Goal: Task Accomplishment & Management: Complete application form

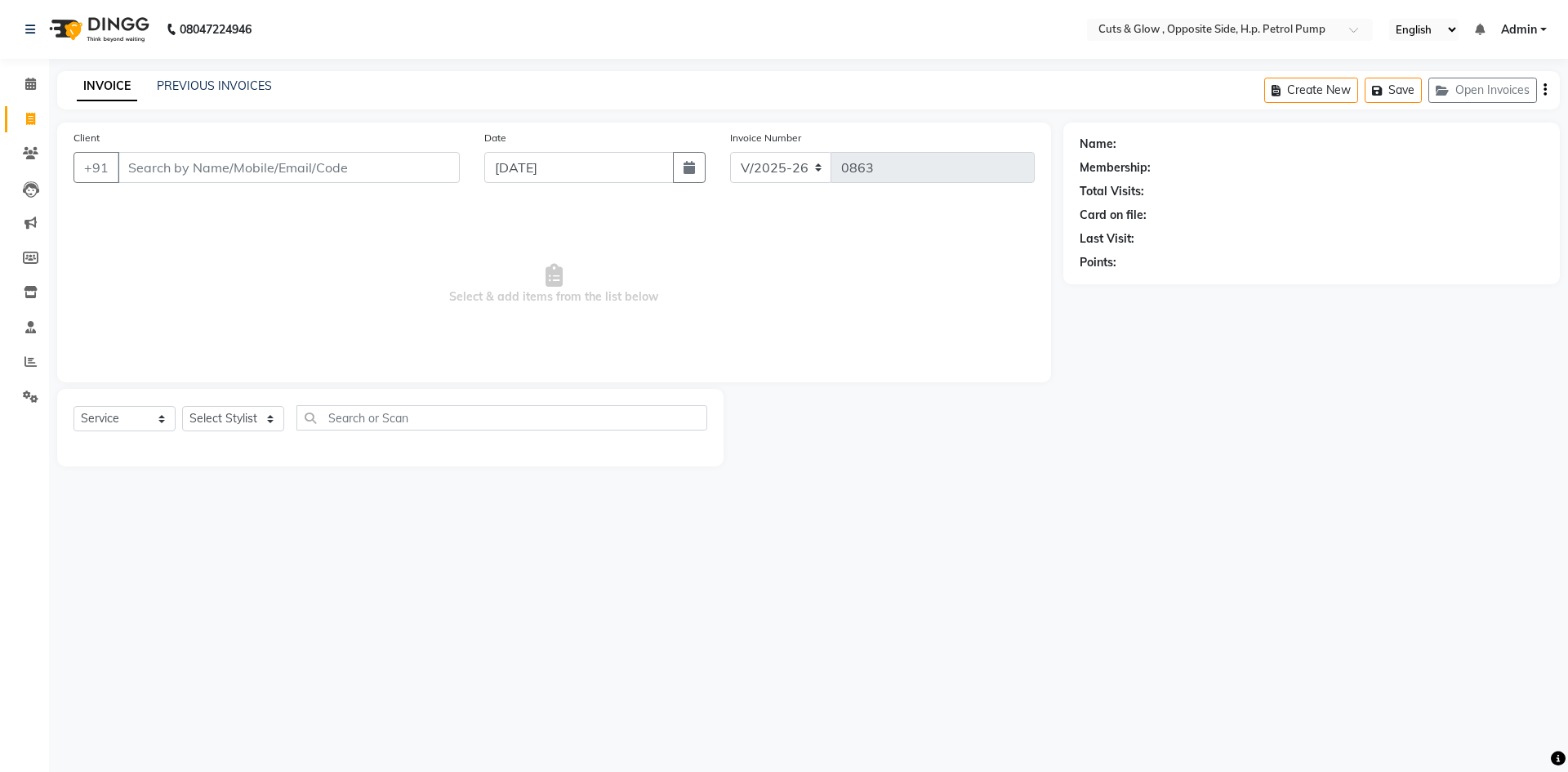
select select "6633"
select select "service"
click at [33, 154] on icon at bounding box center [30, 153] width 16 height 13
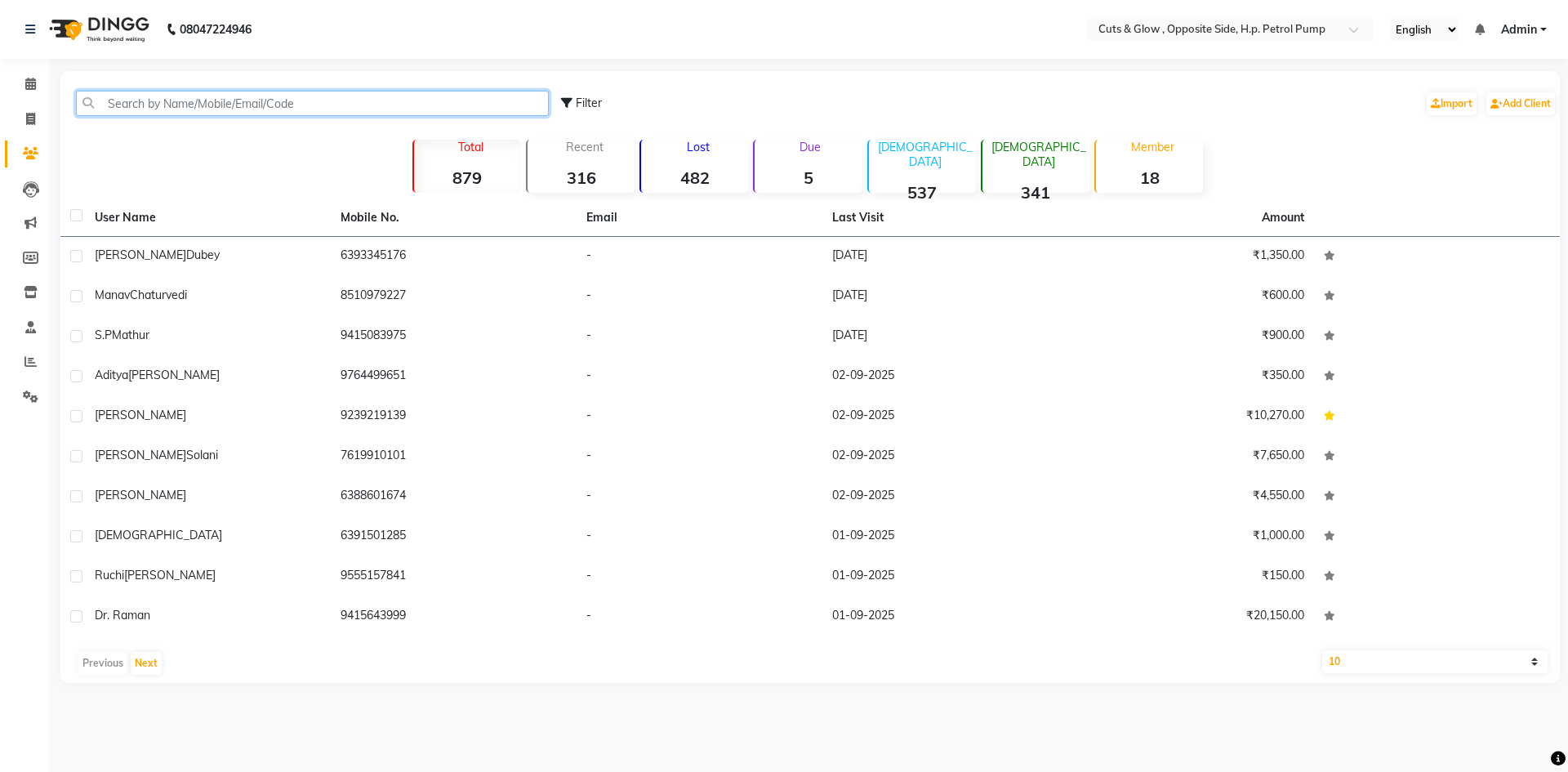
click at [233, 100] on input "text" at bounding box center [312, 103] width 472 height 25
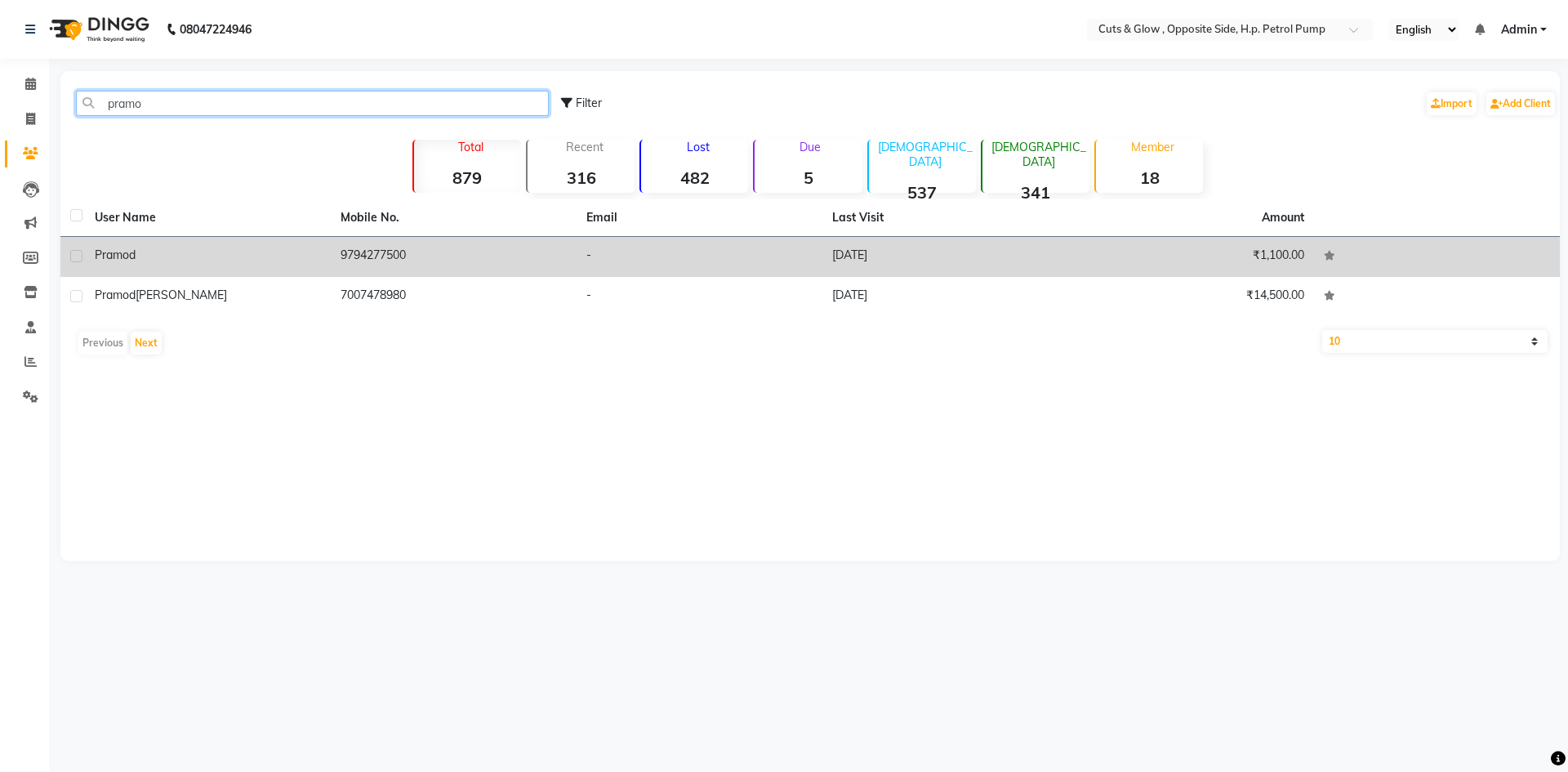
type input "pramo"
click at [338, 259] on td "9794277500" at bounding box center [454, 257] width 246 height 40
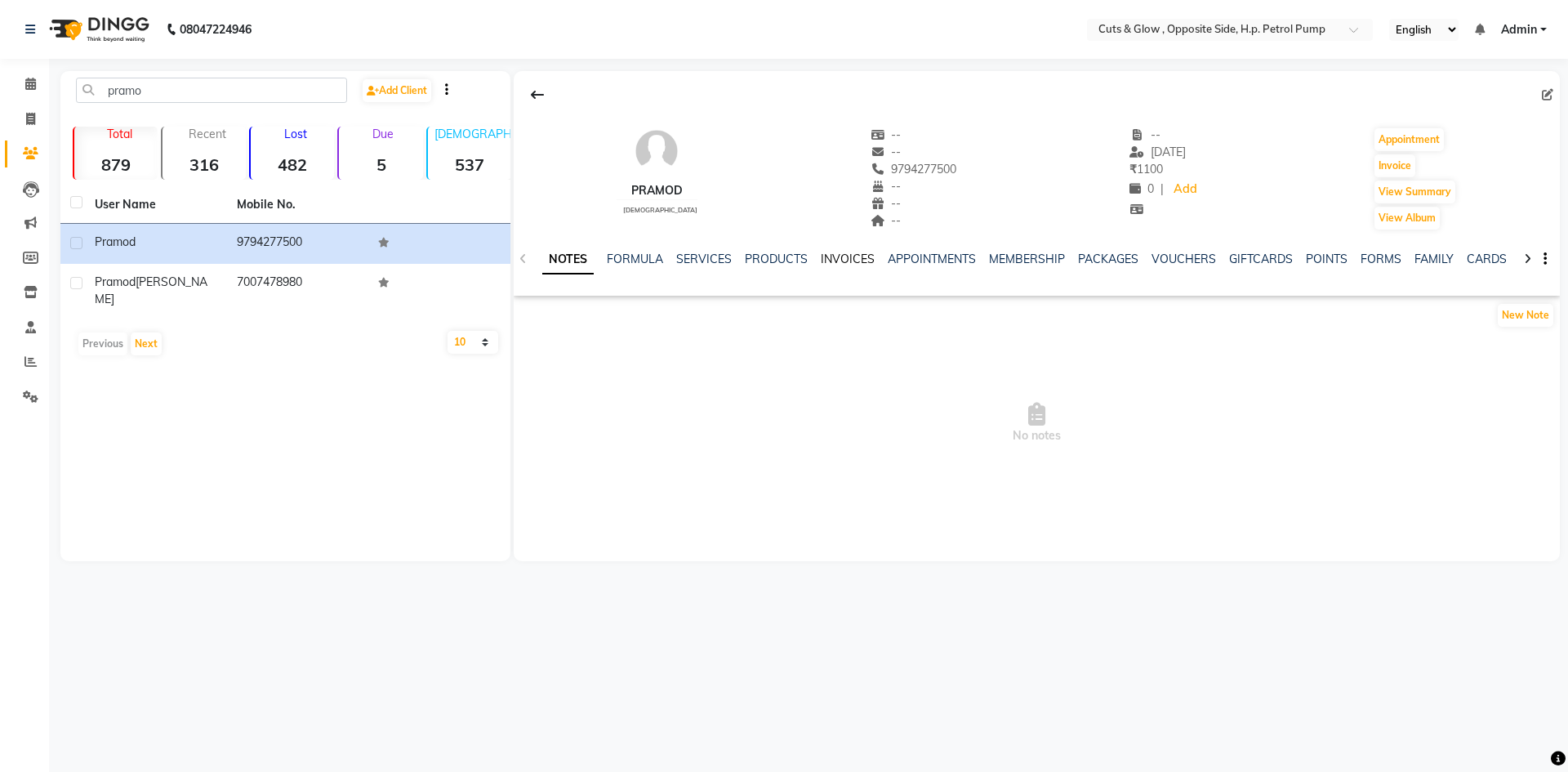
click at [857, 258] on link "INVOICES" at bounding box center [847, 259] width 54 height 15
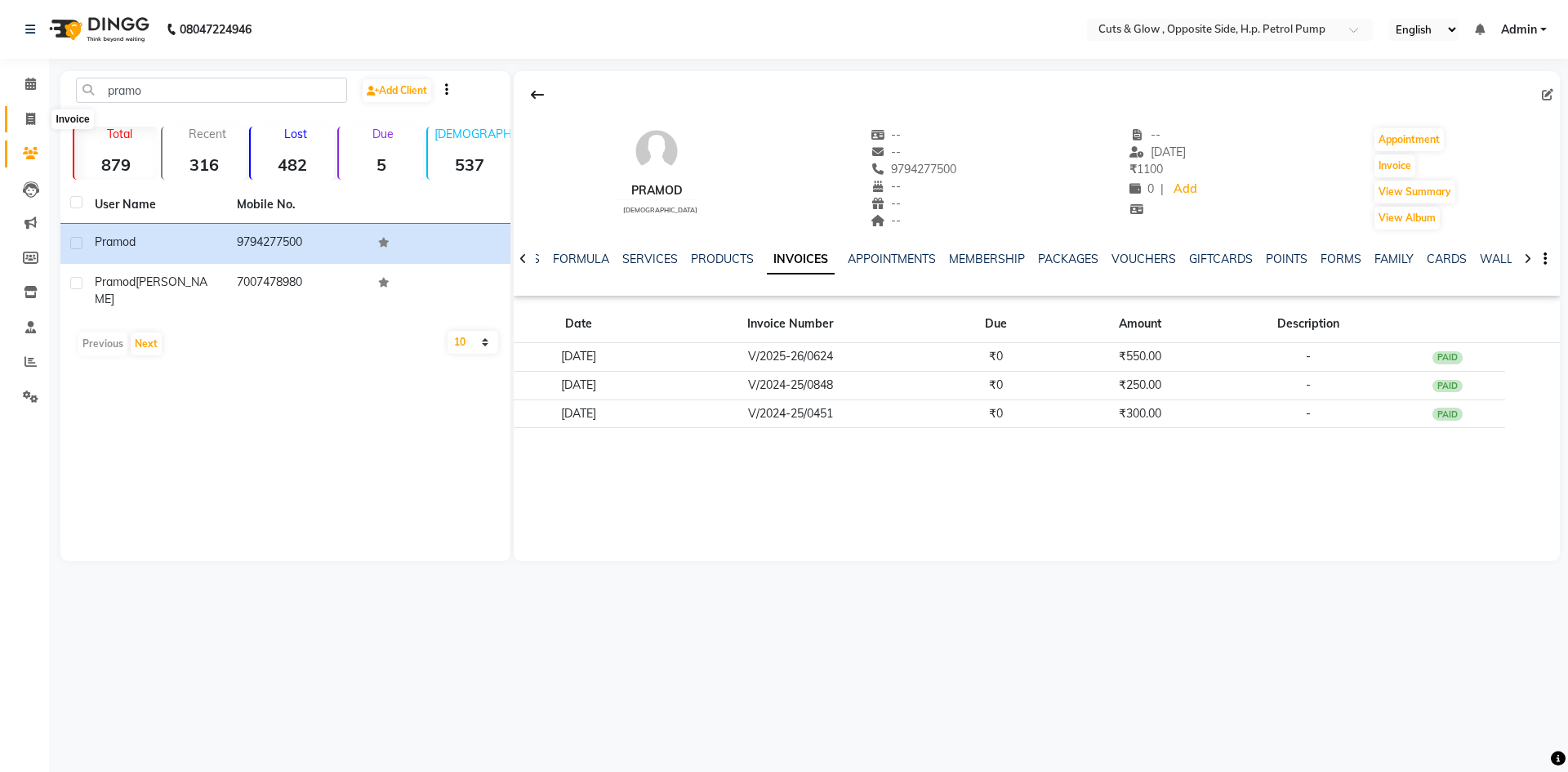
click at [22, 117] on span at bounding box center [31, 120] width 28 height 18
select select "service"
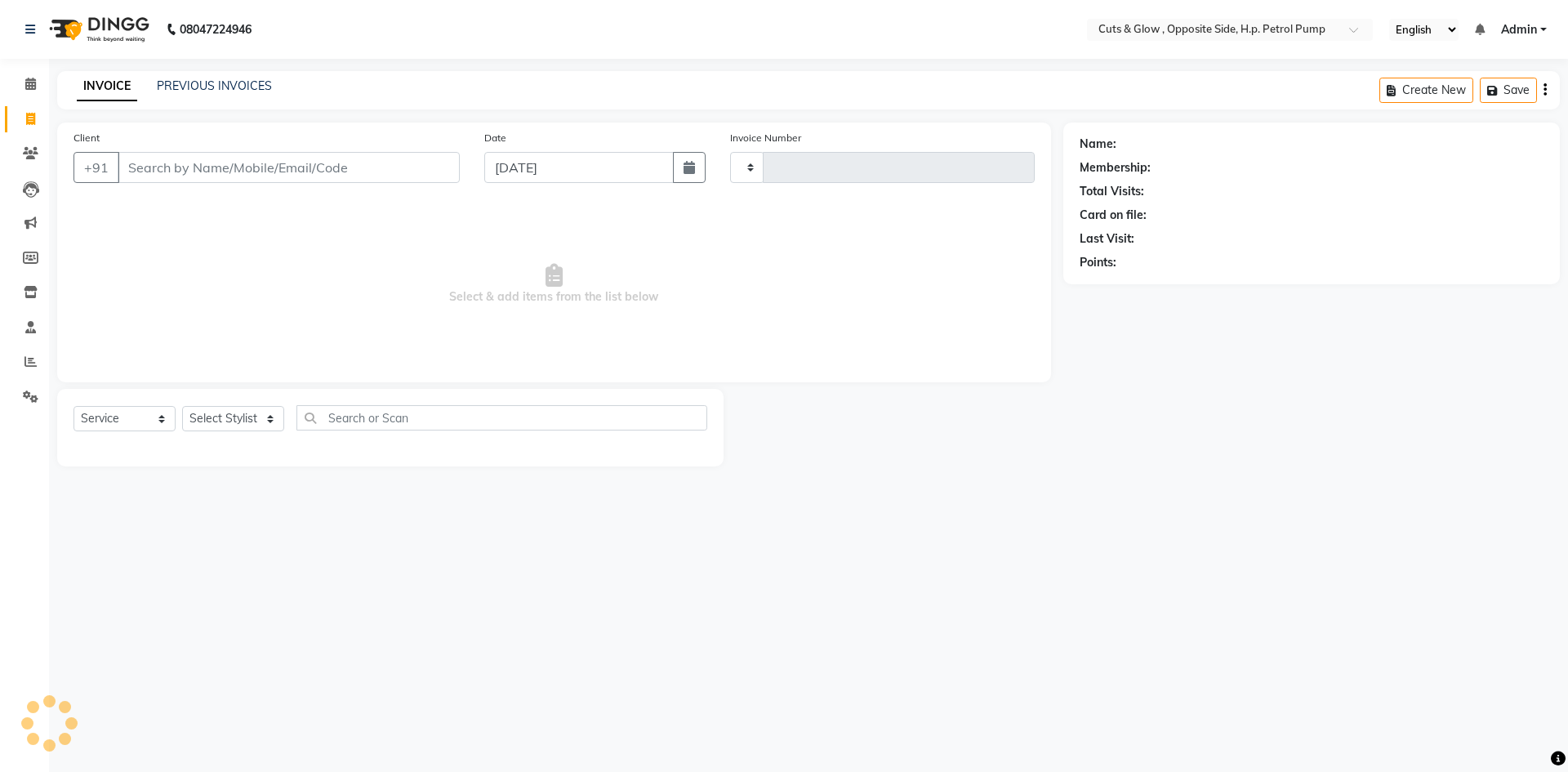
type input "0863"
select select "6633"
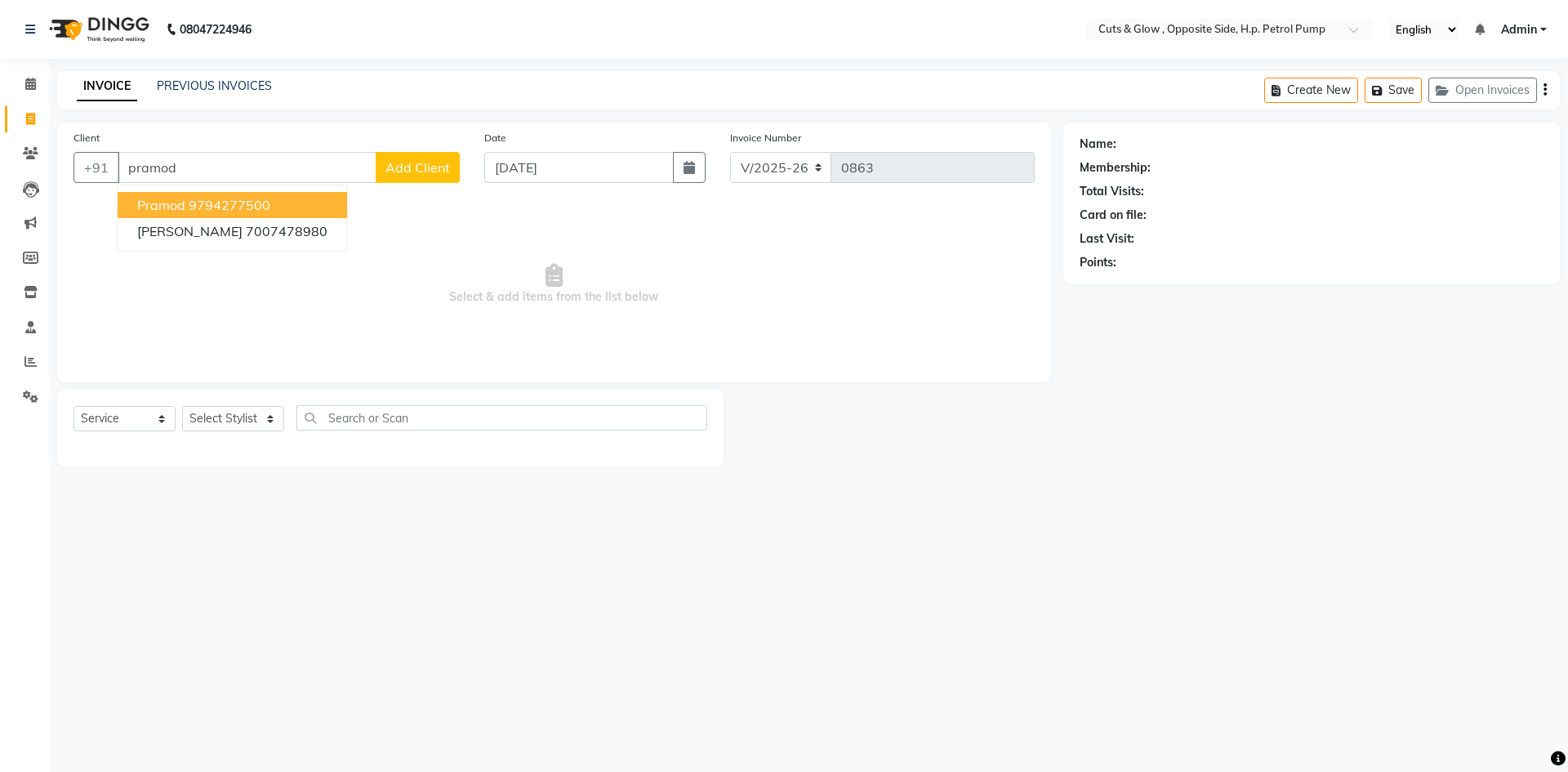
click at [192, 207] on ngb-highlight "9794277500" at bounding box center [230, 205] width 82 height 17
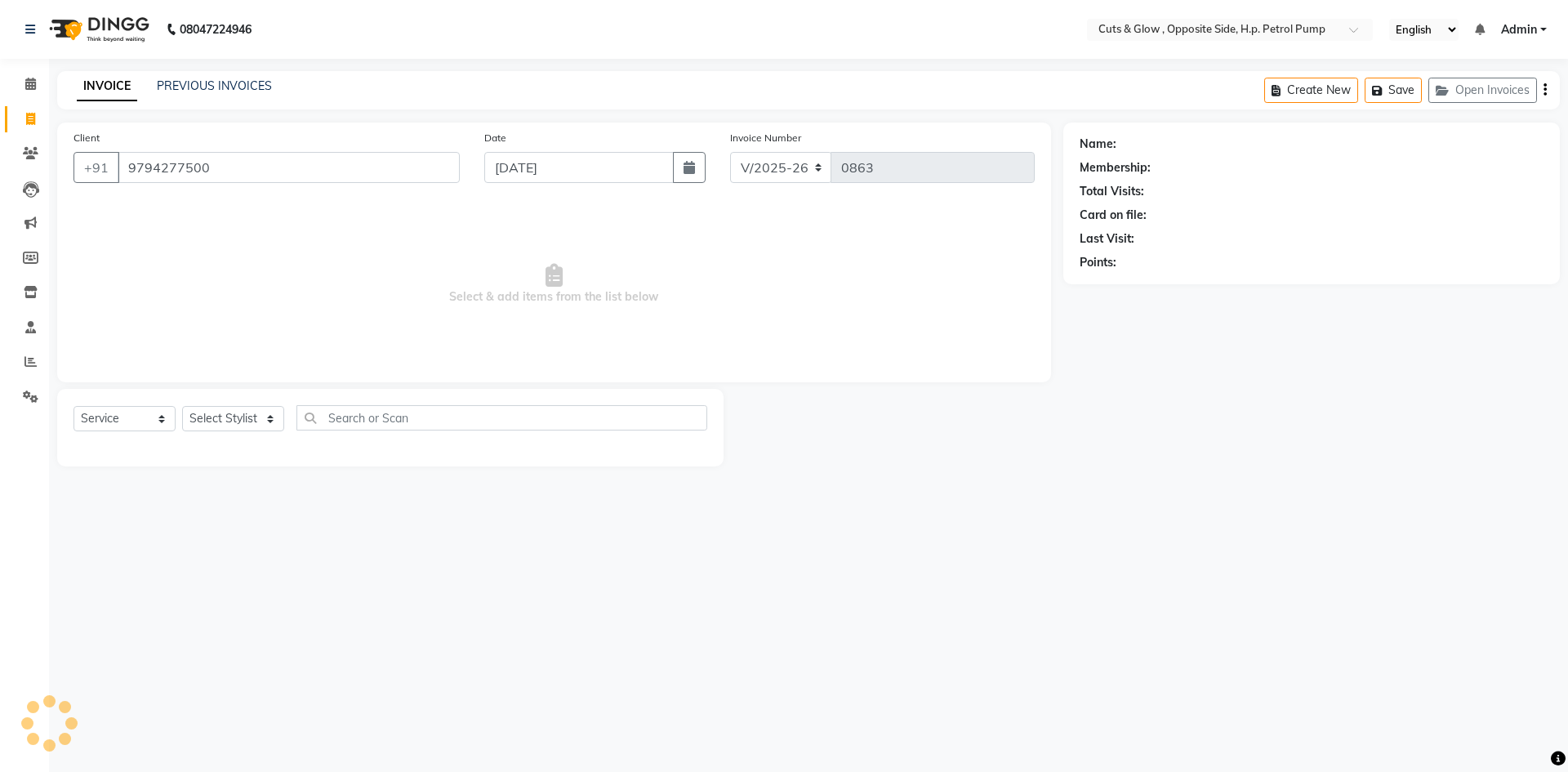
type input "9794277500"
click at [249, 422] on select "Select Stylist [PERSON_NAME] [PERSON_NAME] [PERSON_NAME] [PERSON_NAME] Priyanka…" at bounding box center [233, 418] width 102 height 25
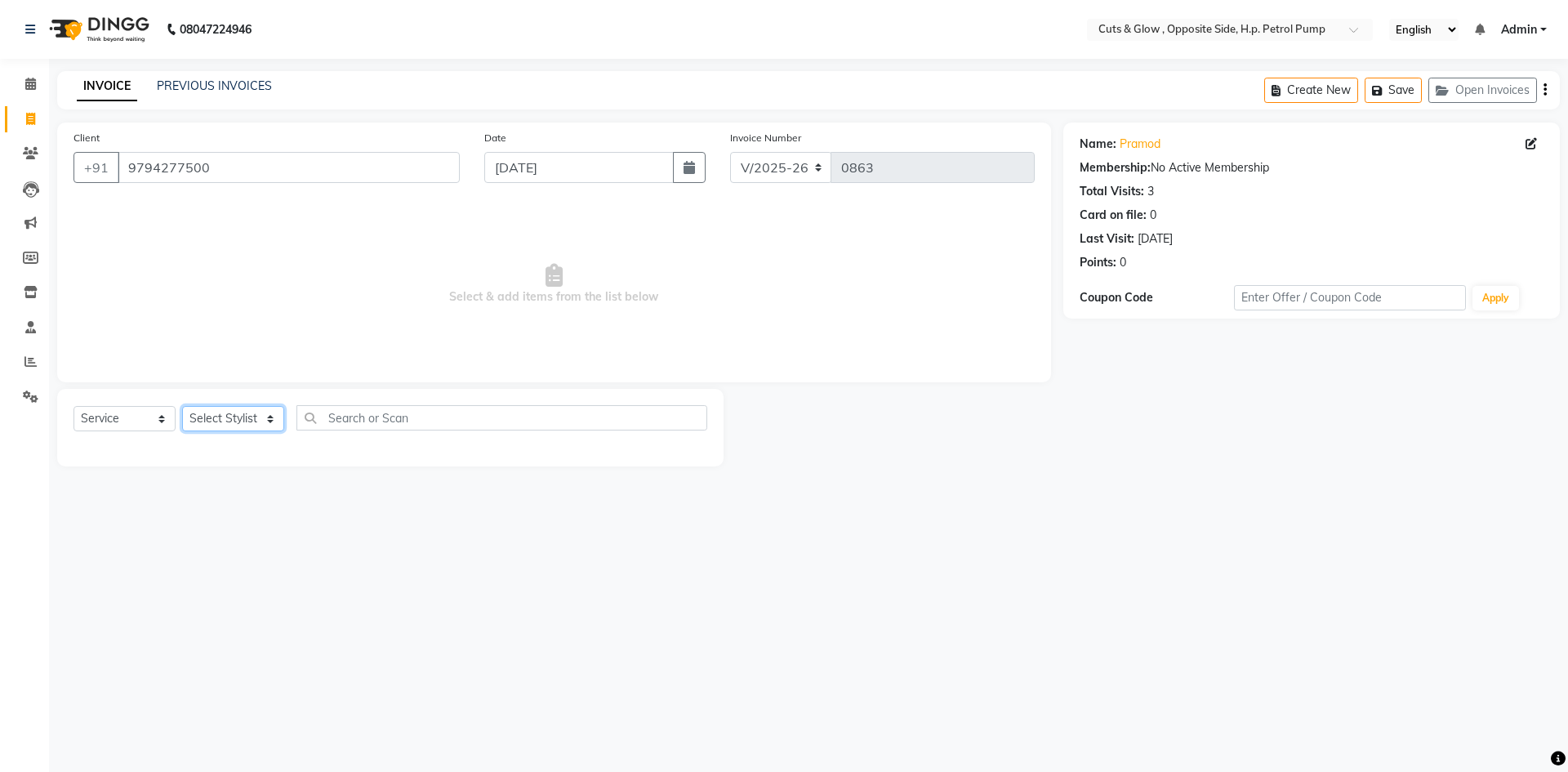
select select "63279"
click at [182, 406] on select "Select Stylist [PERSON_NAME] [PERSON_NAME] [PERSON_NAME] [PERSON_NAME] Priyanka…" at bounding box center [233, 418] width 102 height 25
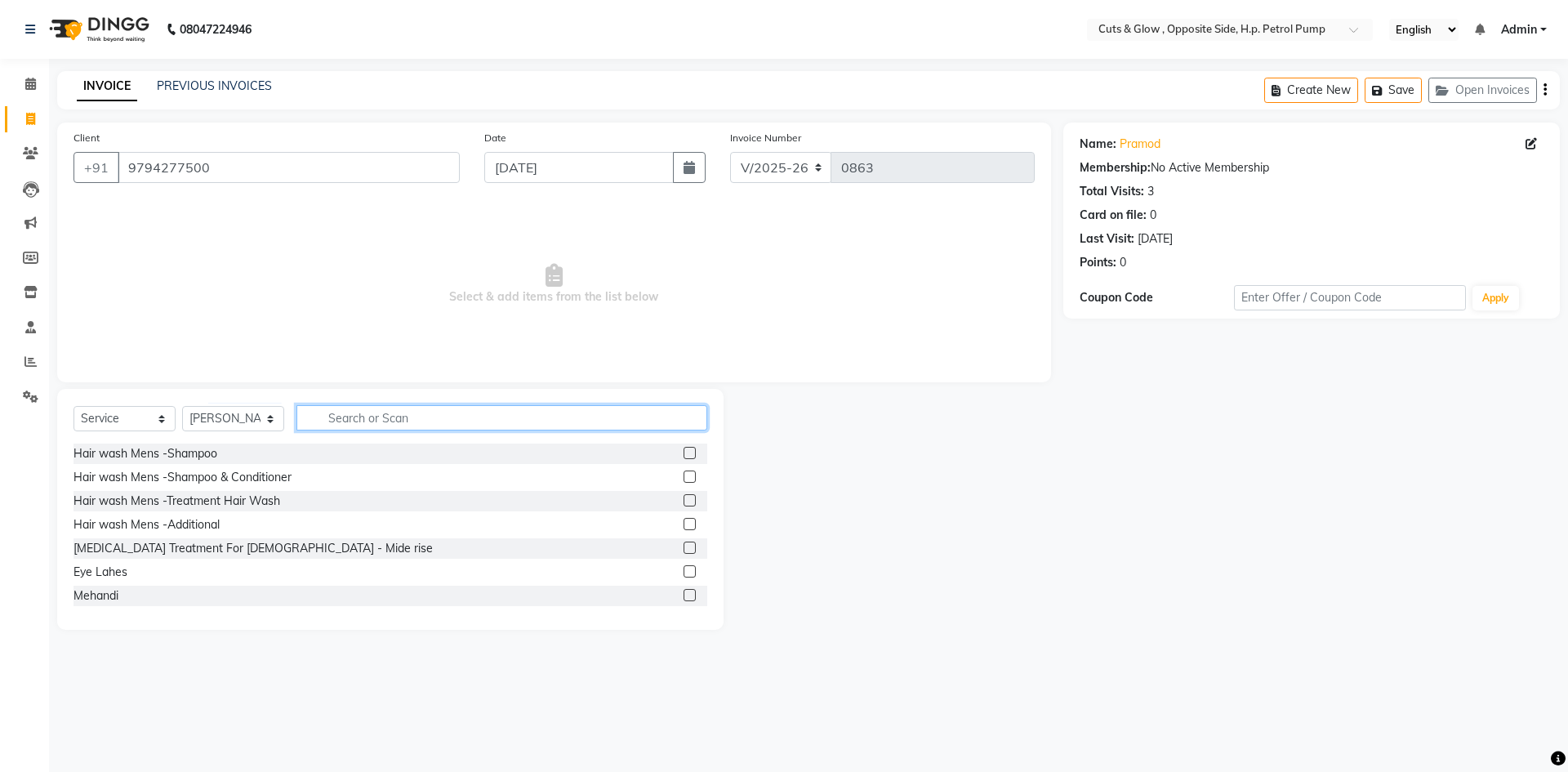
click at [373, 424] on input "text" at bounding box center [502, 417] width 411 height 25
type input "hair cut"
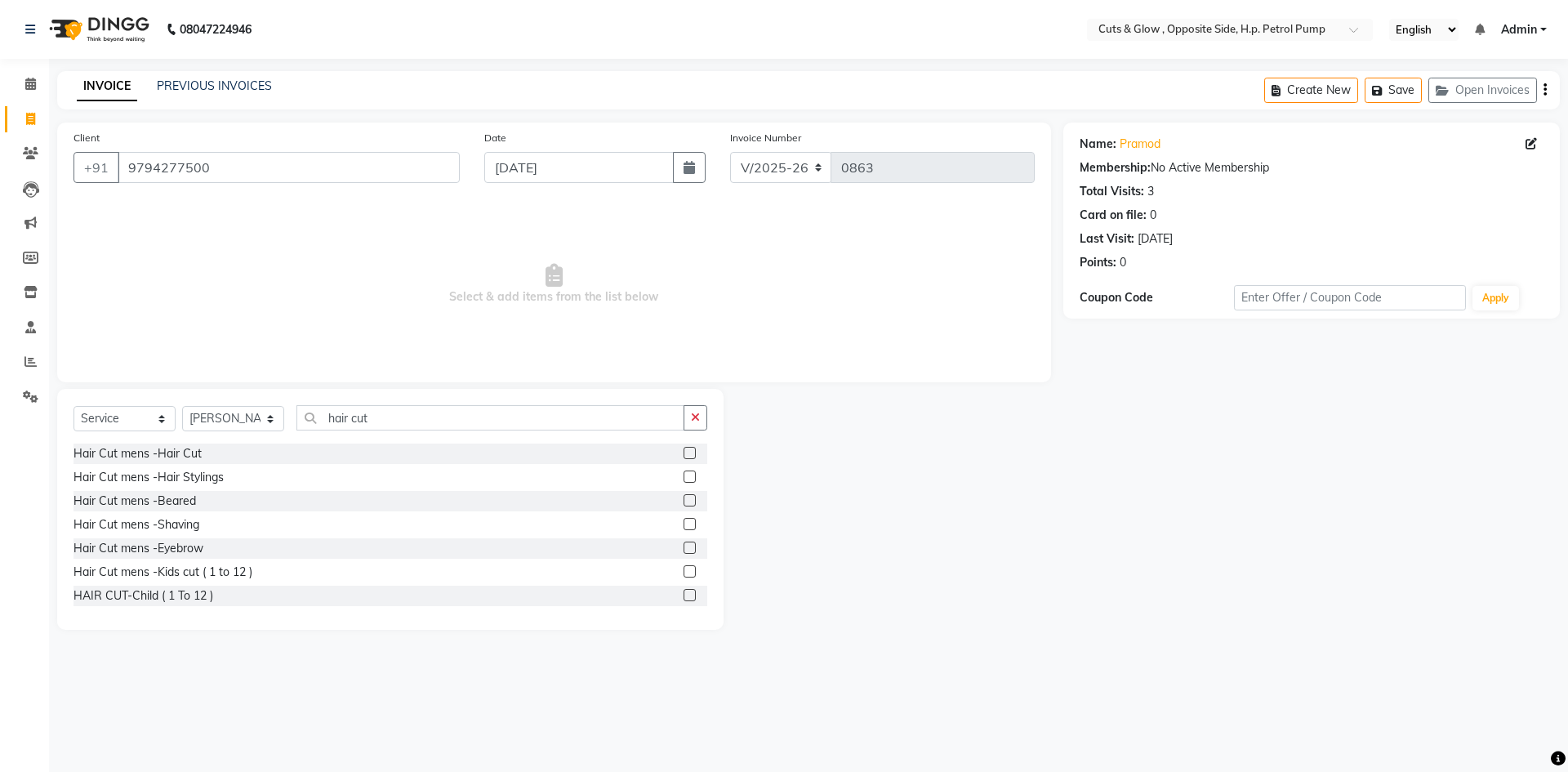
click at [683, 452] on label at bounding box center [689, 452] width 13 height 13
click at [683, 452] on input "checkbox" at bounding box center [688, 453] width 11 height 11
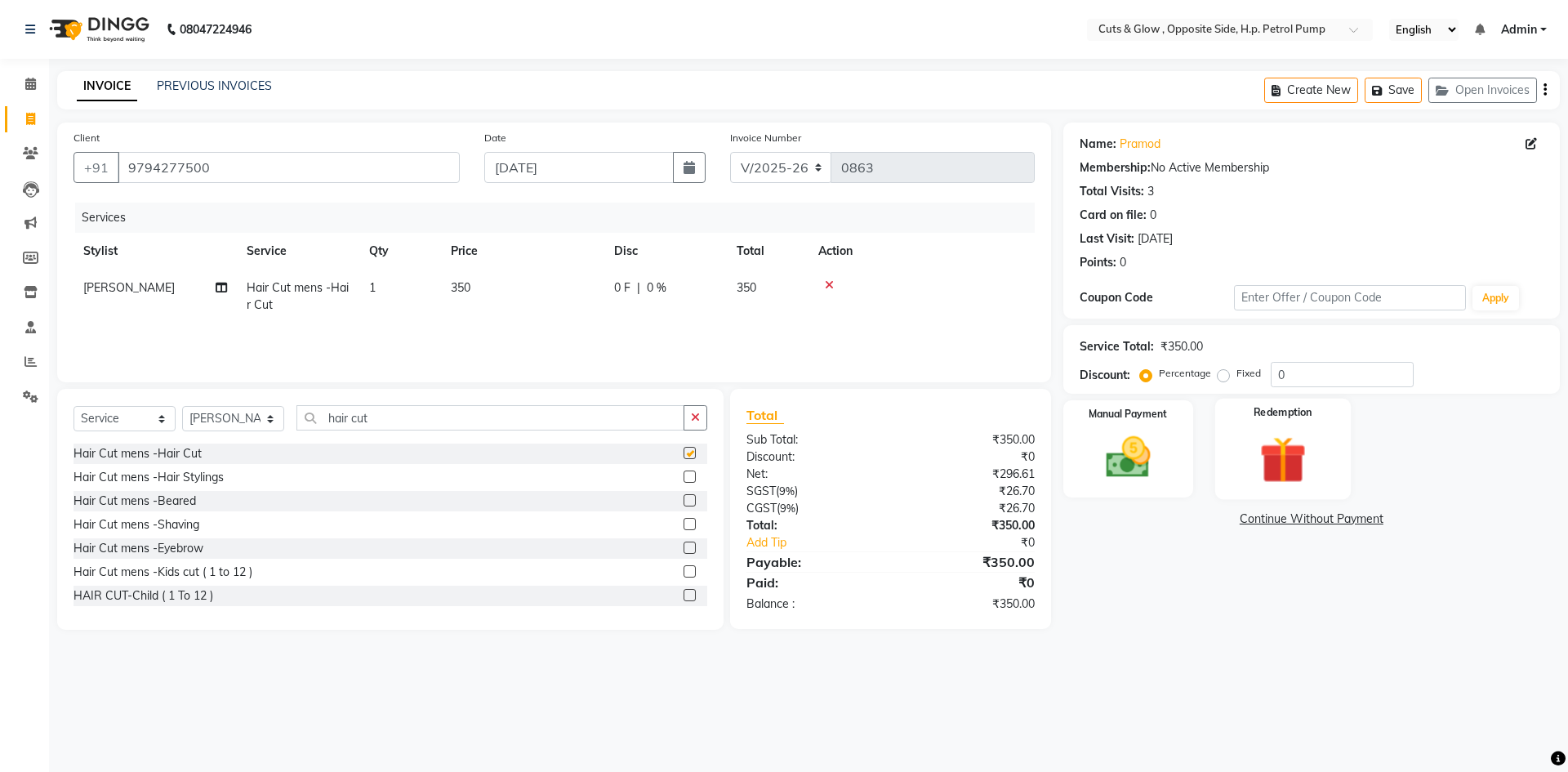
checkbox input "false"
click at [1309, 370] on input "0" at bounding box center [1342, 375] width 143 height 25
click at [662, 271] on td "0 F | 0 %" at bounding box center [666, 296] width 122 height 54
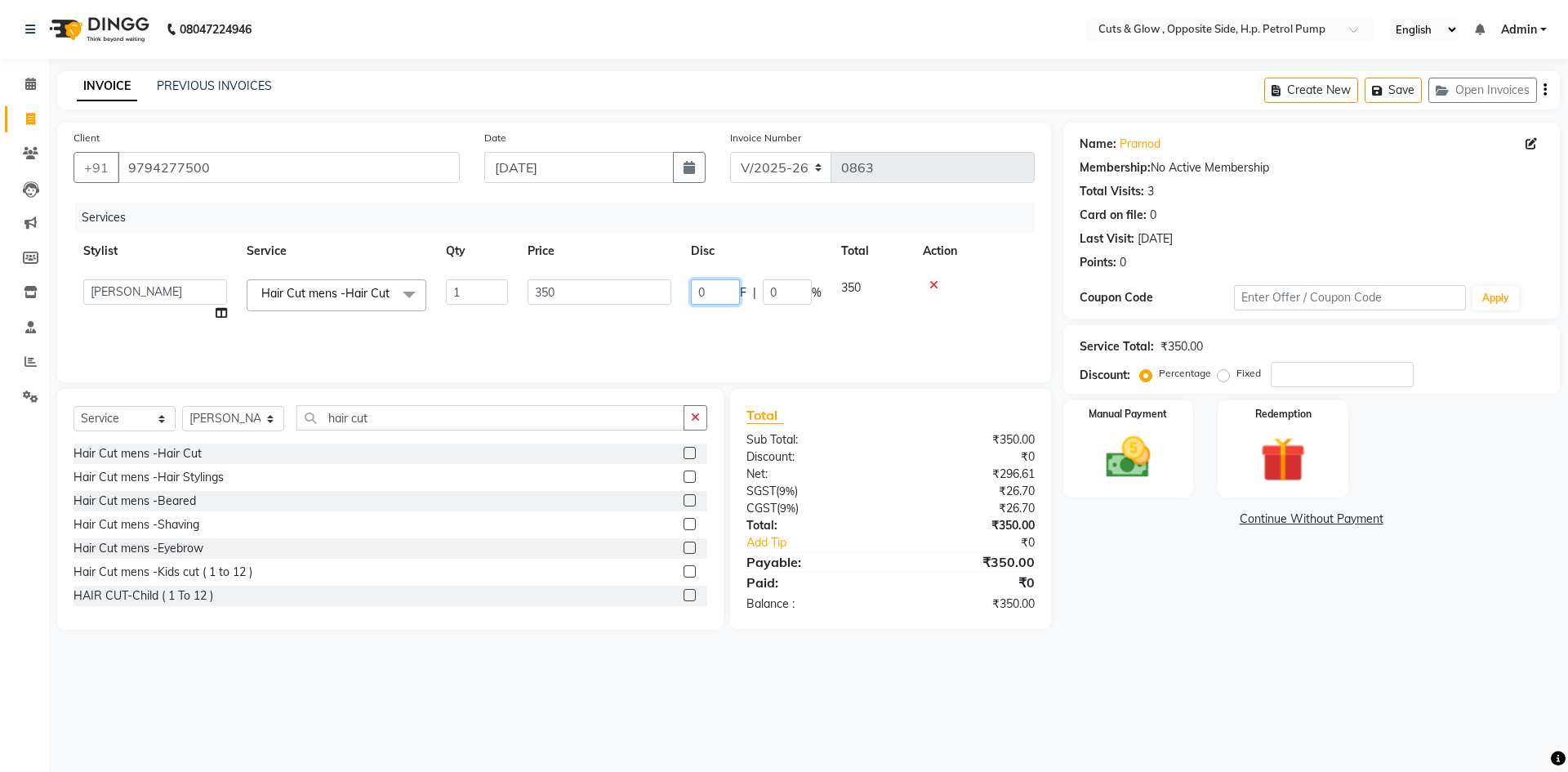
click at [707, 291] on input "0" at bounding box center [715, 292] width 49 height 25
type input "50"
click at [1398, 626] on div "Name: Pramod Membership: No Active Membership Total Visits: 3 Card on file: 0 L…" at bounding box center [1318, 376] width 508 height 507
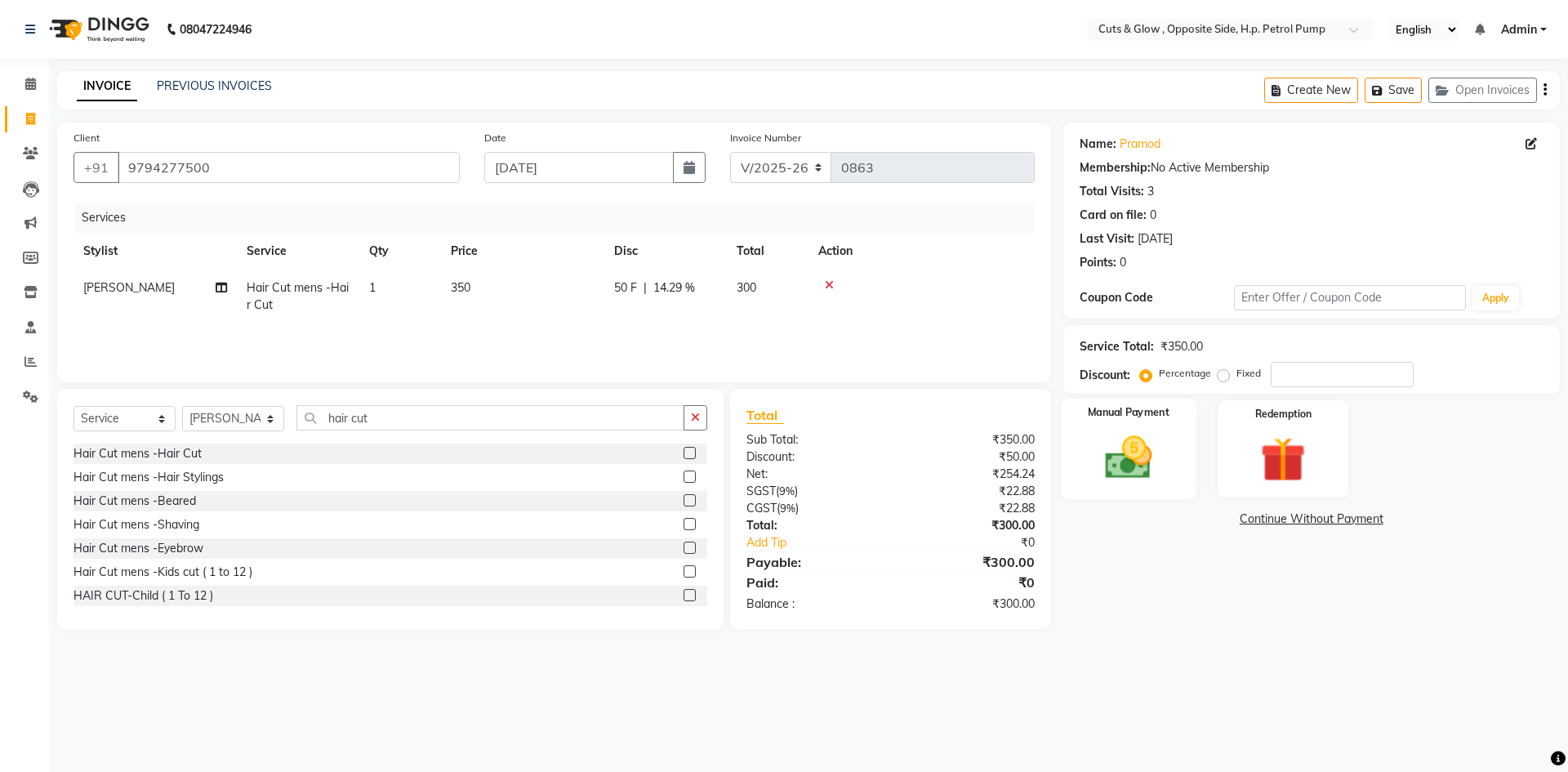
click at [1157, 488] on div "Manual Payment" at bounding box center [1128, 449] width 135 height 100
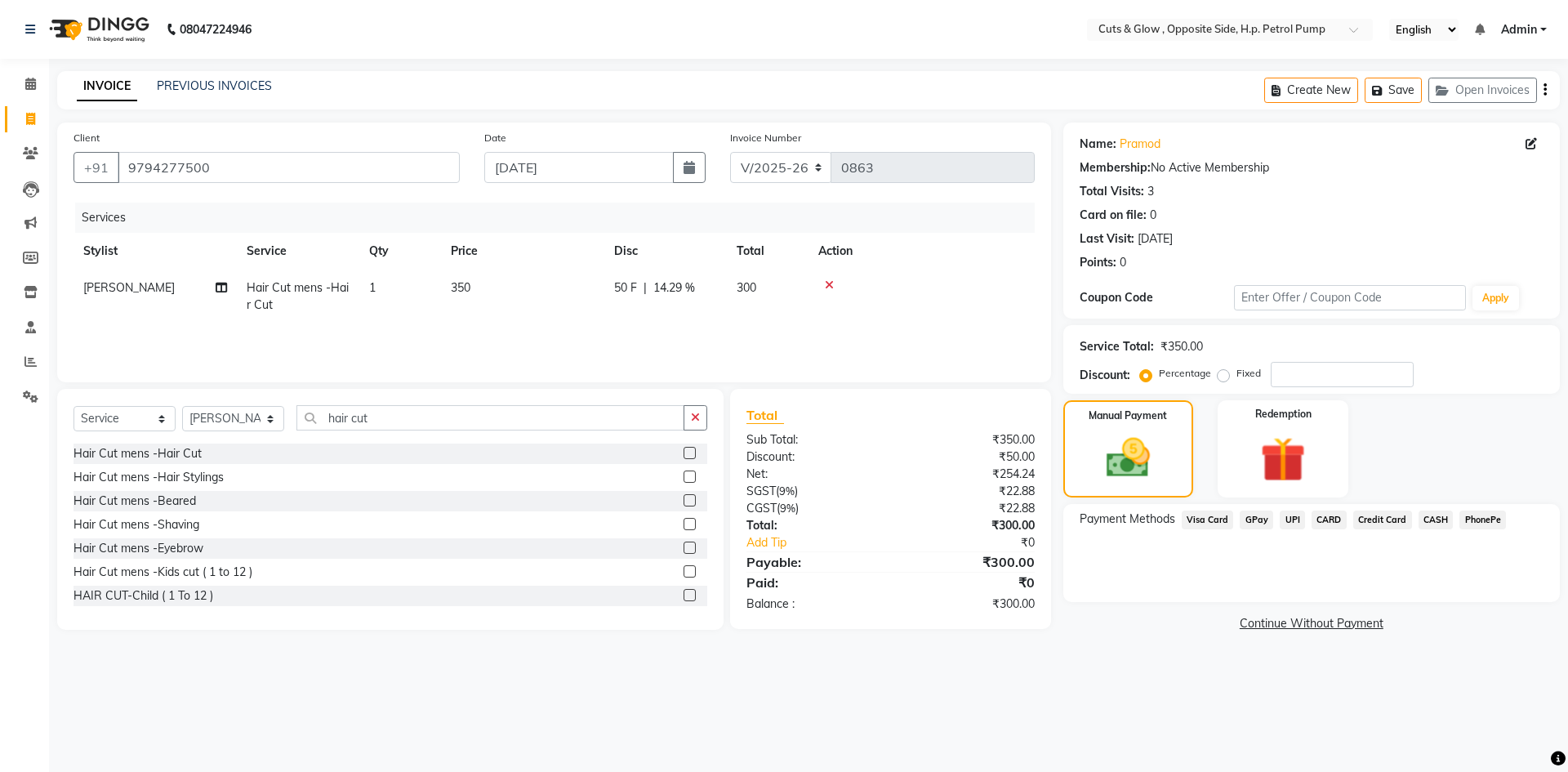
click at [1433, 518] on span "CASH" at bounding box center [1436, 519] width 35 height 18
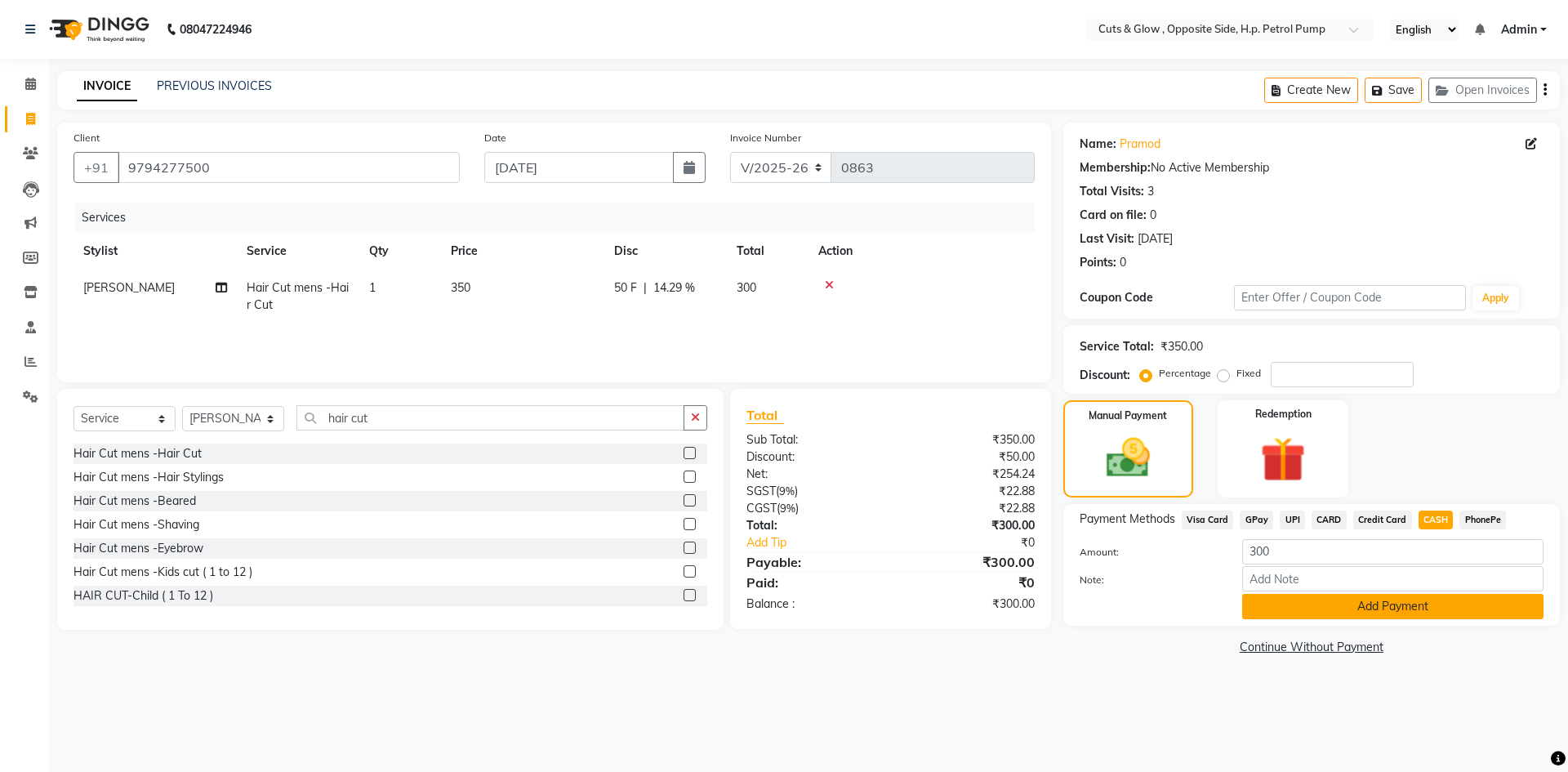
click at [1398, 611] on button "Add Payment" at bounding box center [1392, 606] width 301 height 25
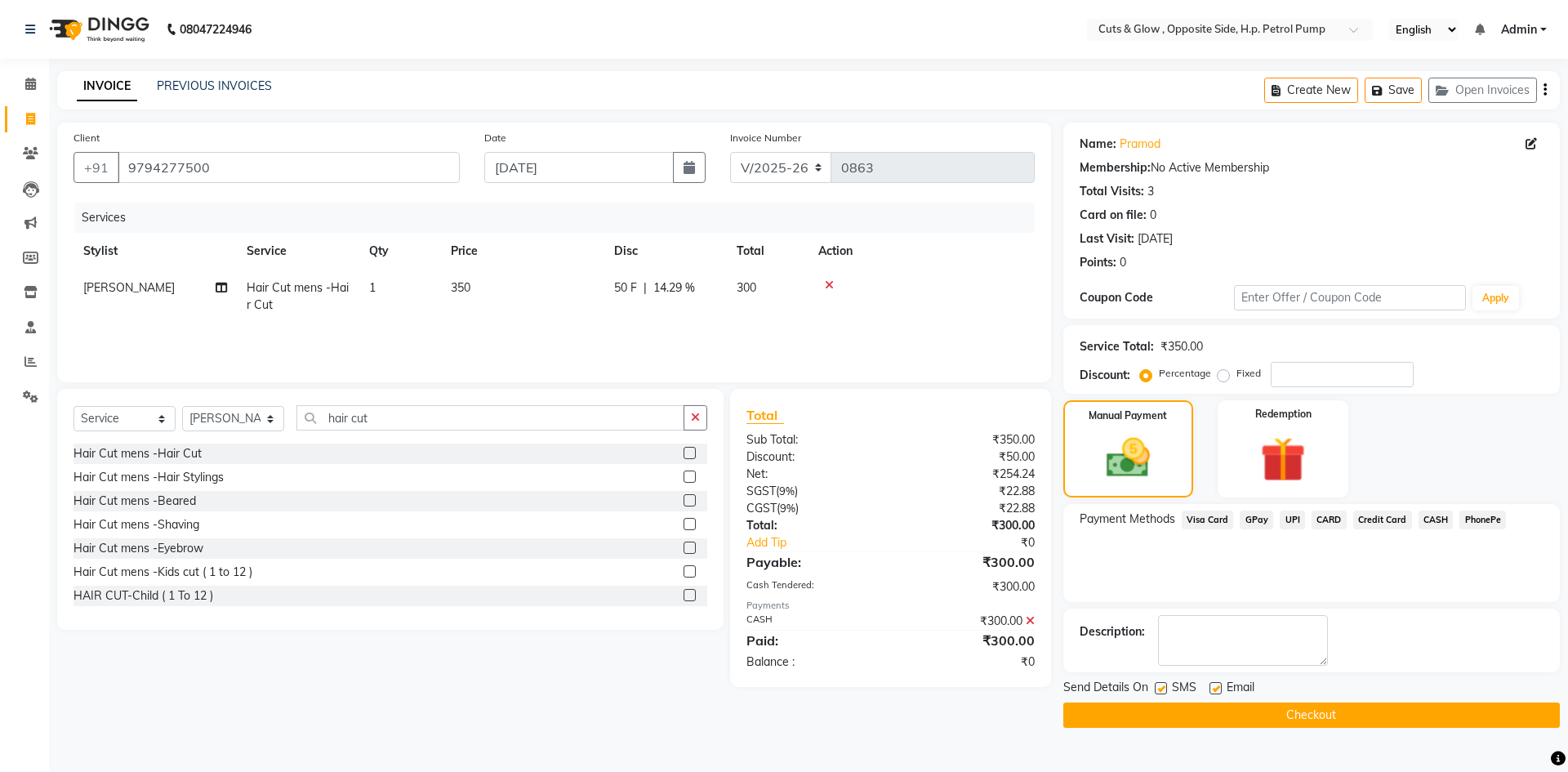
click at [1353, 720] on button "Checkout" at bounding box center [1312, 715] width 497 height 25
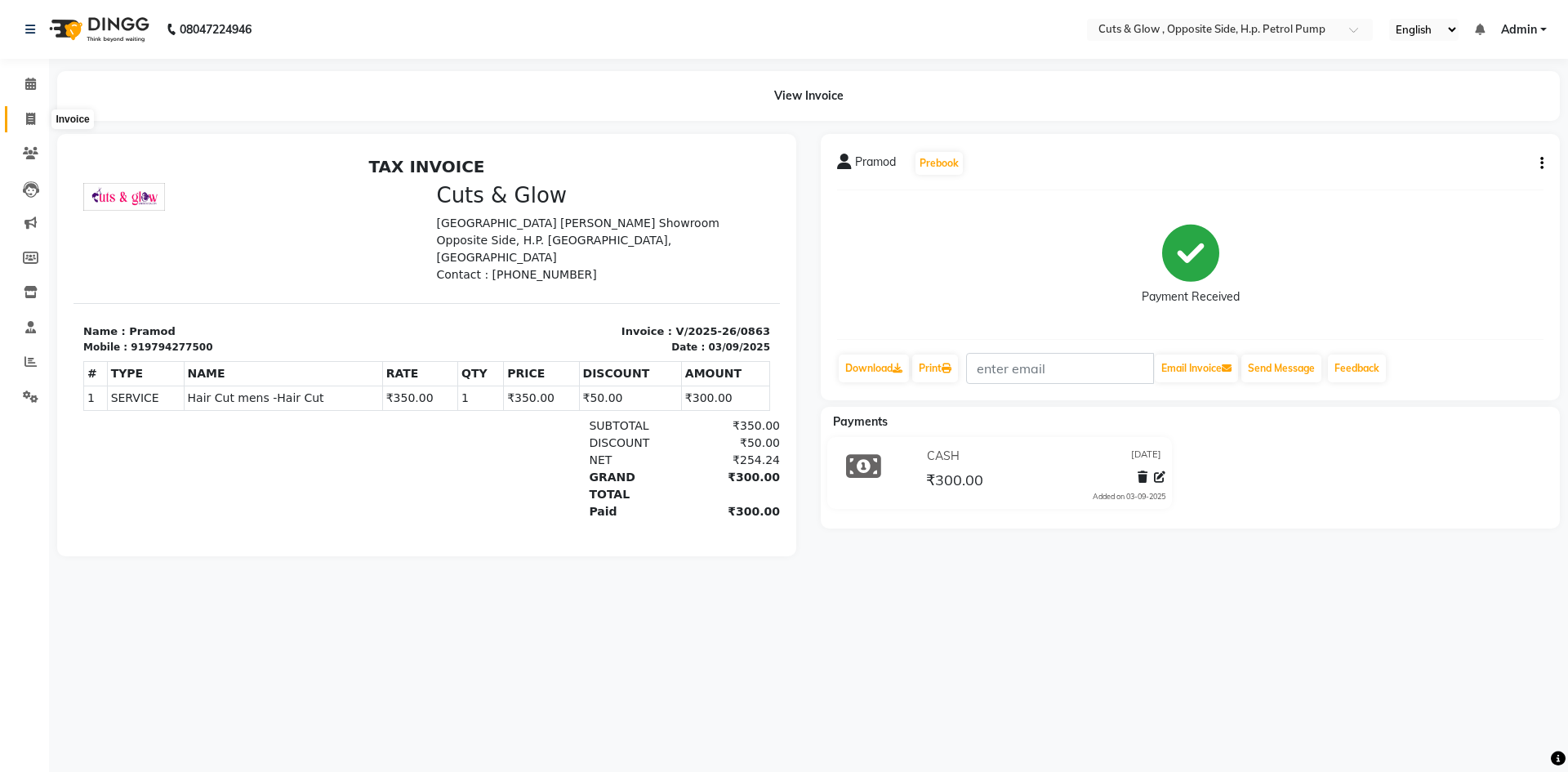
click at [31, 119] on icon at bounding box center [30, 119] width 9 height 13
select select "6633"
select select "service"
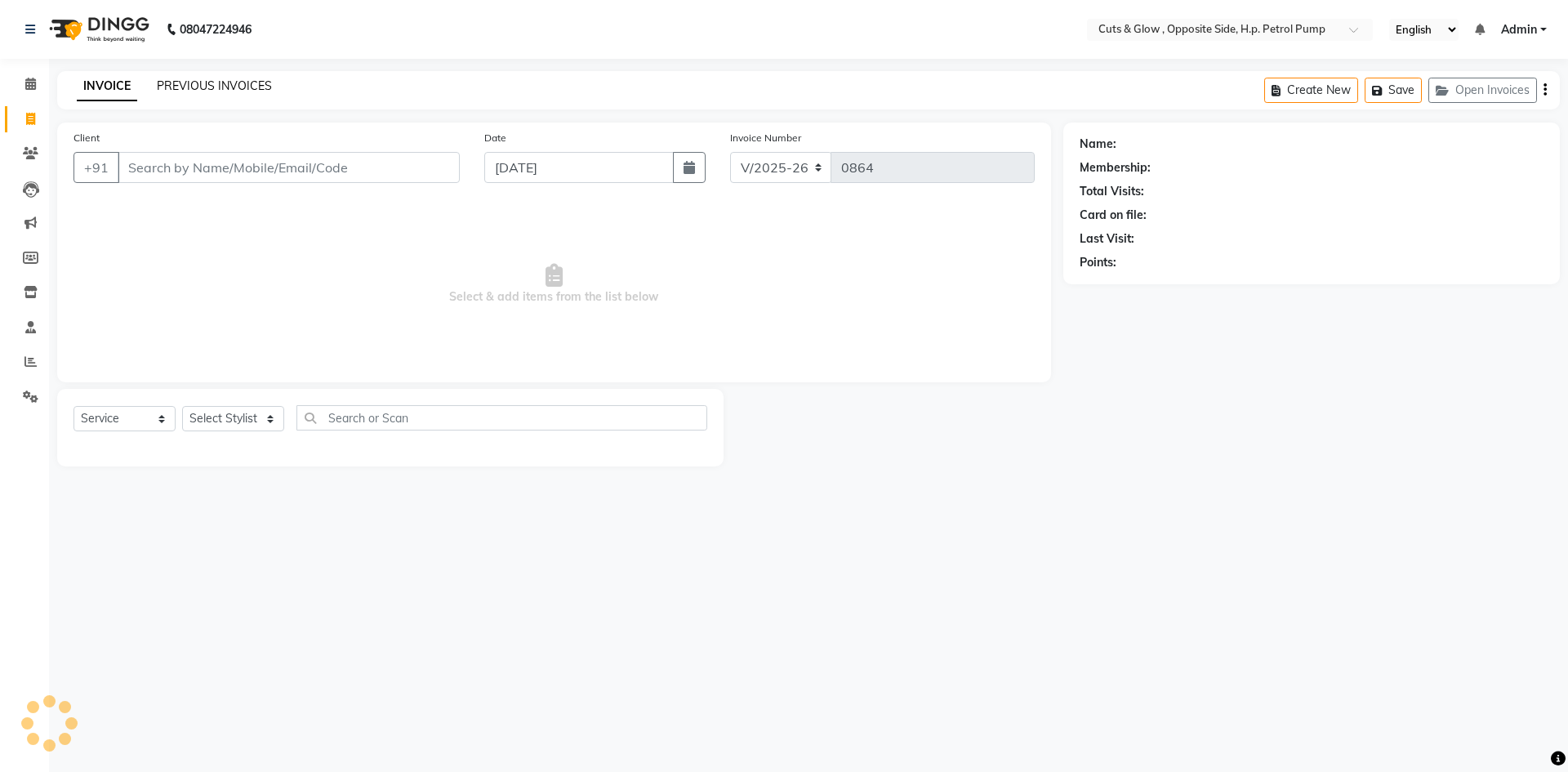
click at [220, 79] on link "PREVIOUS INVOICES" at bounding box center [215, 86] width 115 height 15
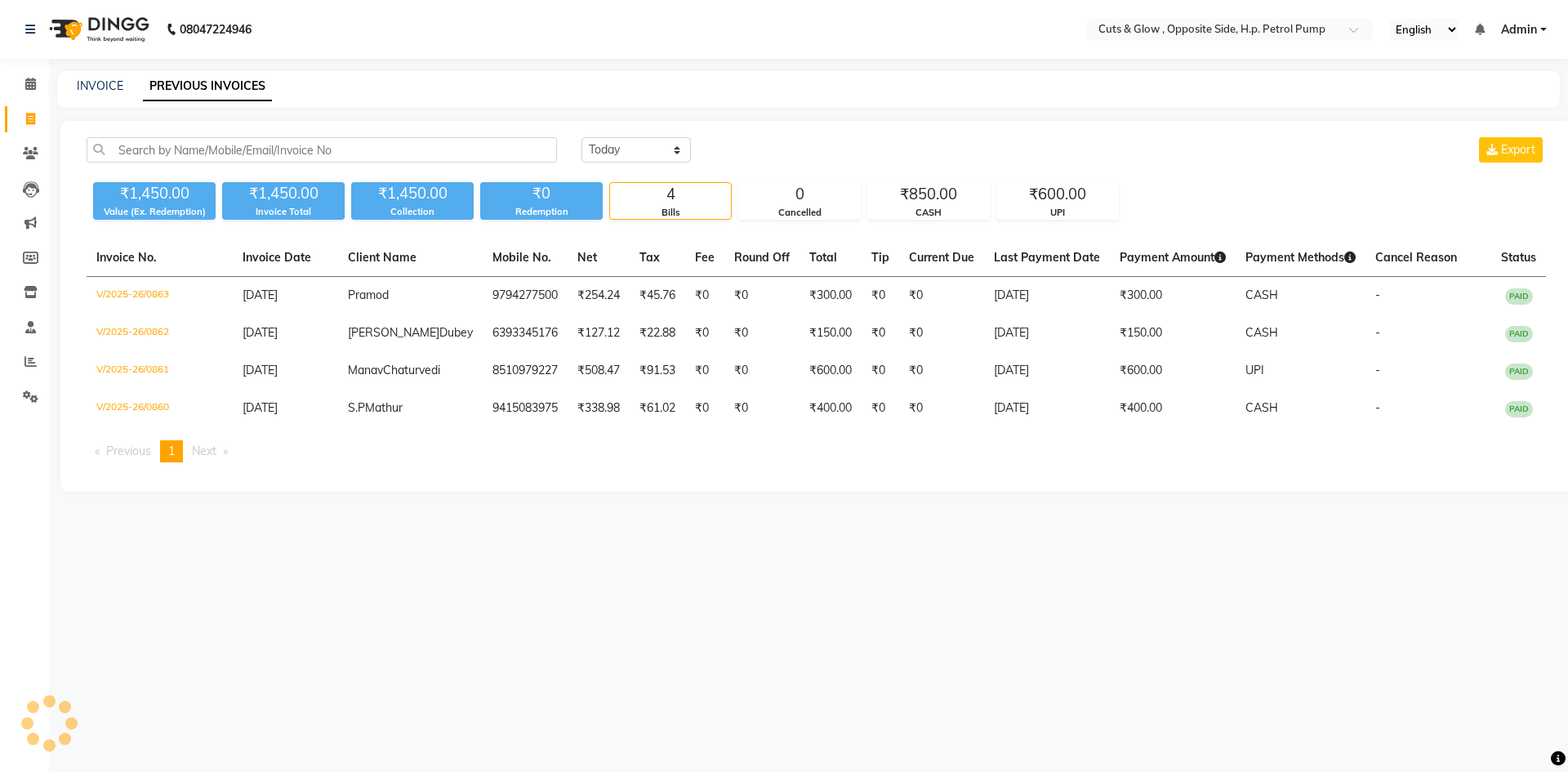
click at [519, 555] on div "08047224946 Select Location × Cuts & Glow , Opposite Side, H.p. Petrol Pump Eng…" at bounding box center [784, 386] width 1568 height 772
click at [569, 492] on div "[DATE] [DATE] Custom Range Export ₹1,450.00 Value (Ex. Redemption) ₹1,450.00 In…" at bounding box center [816, 306] width 1512 height 371
click at [18, 121] on span at bounding box center [31, 120] width 28 height 18
select select "service"
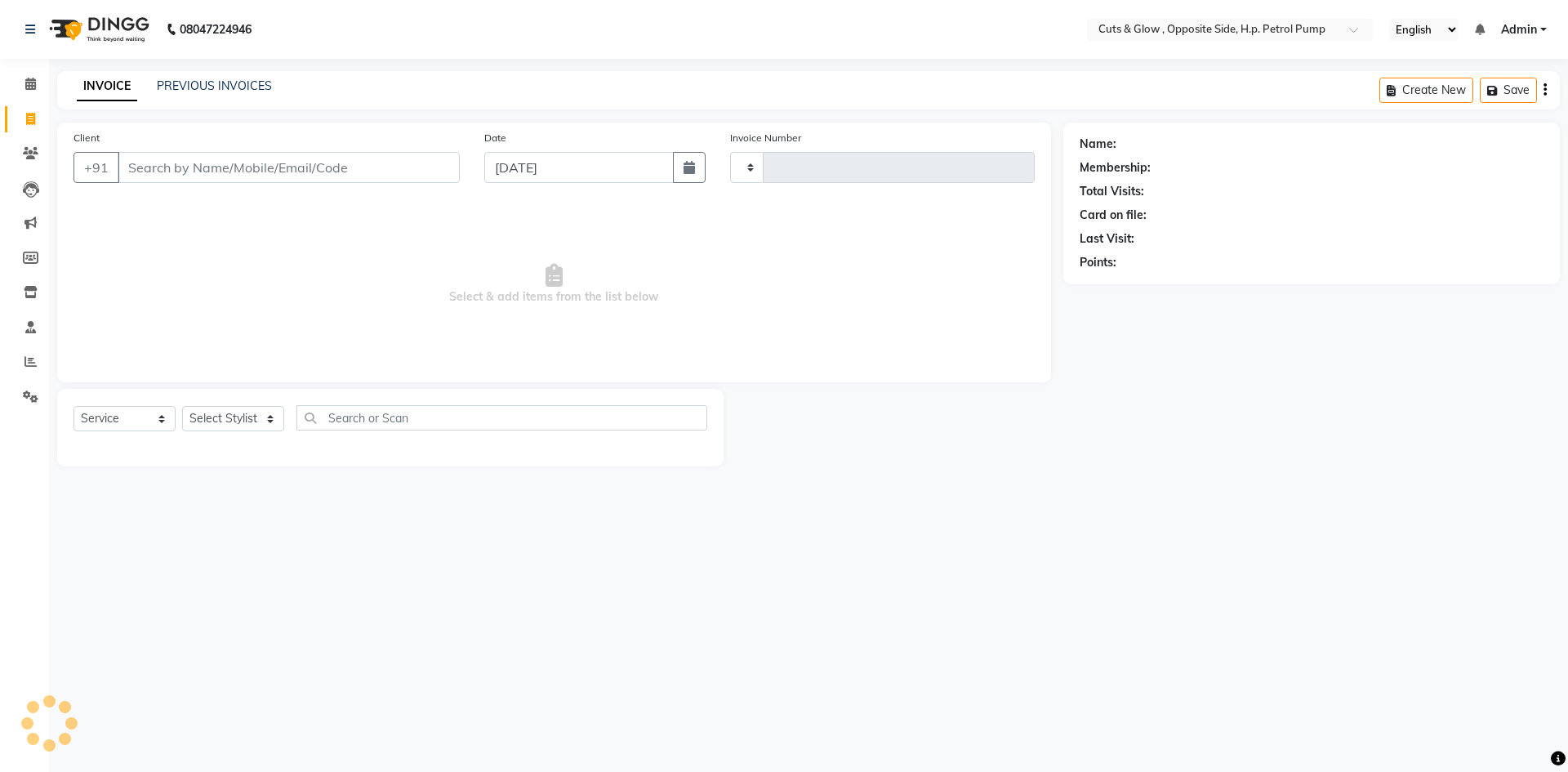
type input "0864"
select select "6633"
click at [24, 119] on span at bounding box center [31, 120] width 28 height 18
select select "service"
type input "0864"
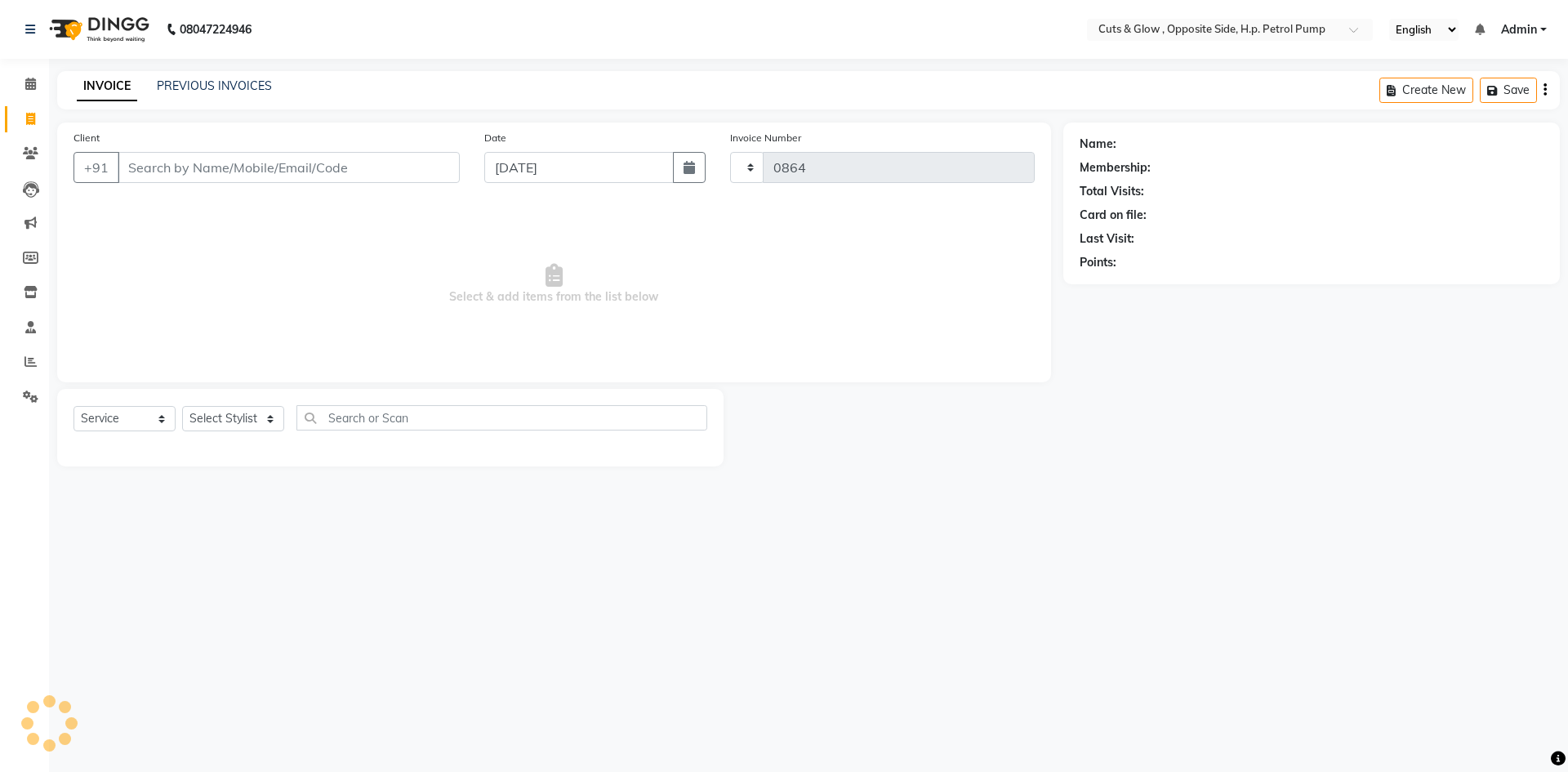
select select "6633"
click at [281, 181] on input "Client" at bounding box center [289, 167] width 342 height 31
click at [379, 143] on div "Client +91" at bounding box center [266, 162] width 411 height 67
click at [393, 181] on input "Client" at bounding box center [289, 167] width 342 height 31
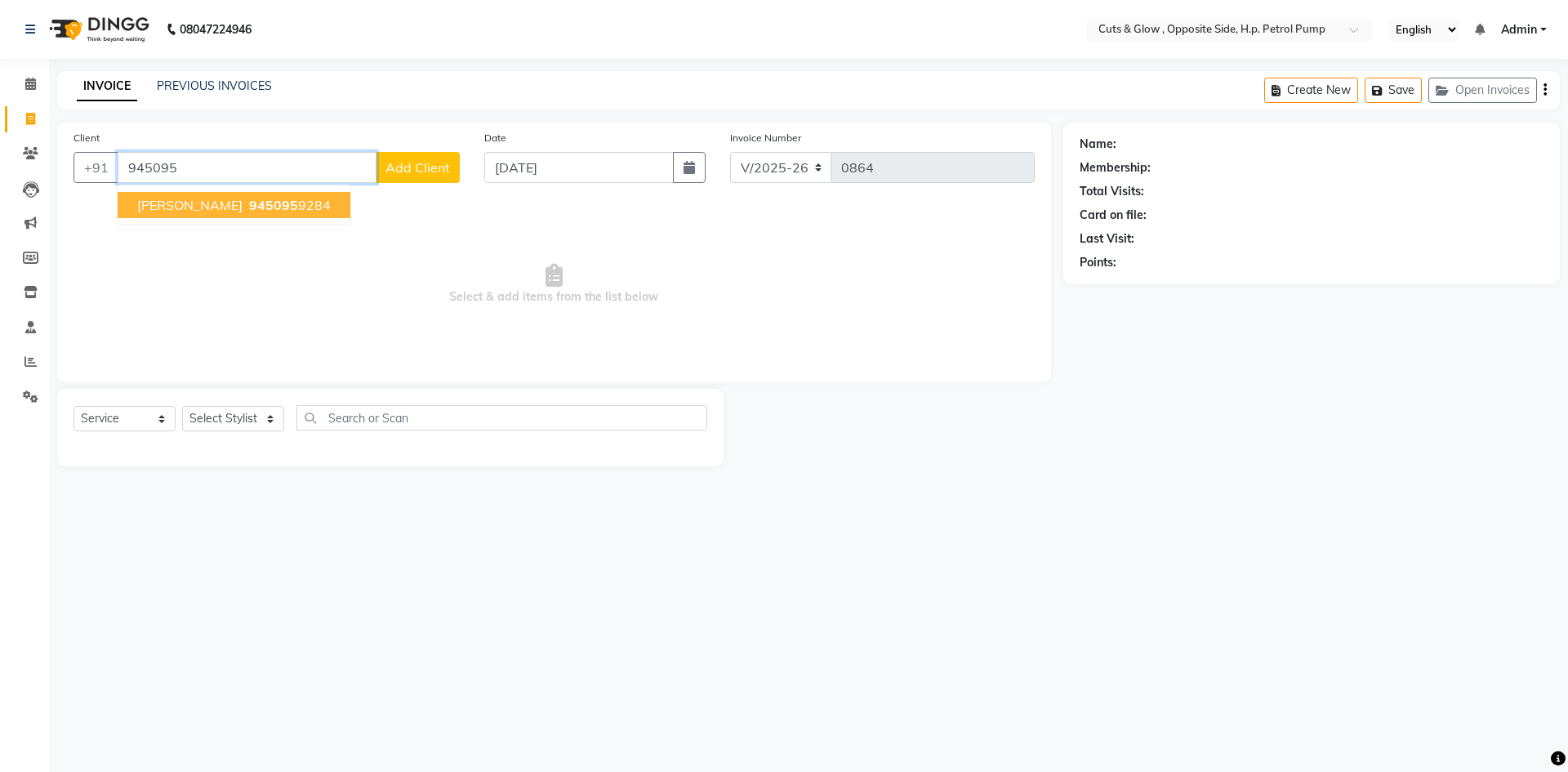
click at [249, 203] on span "945095" at bounding box center [273, 205] width 49 height 17
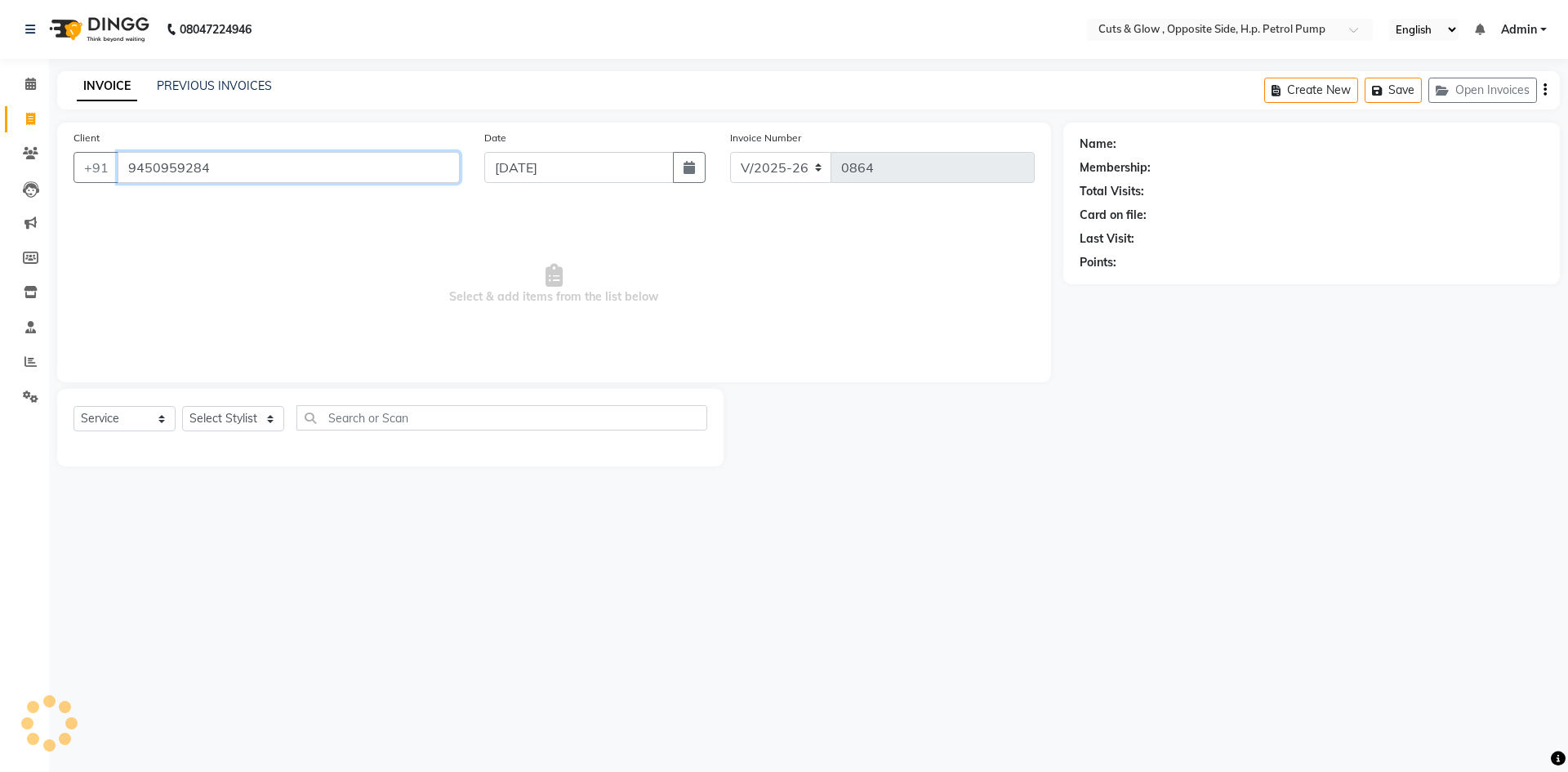
type input "9450959284"
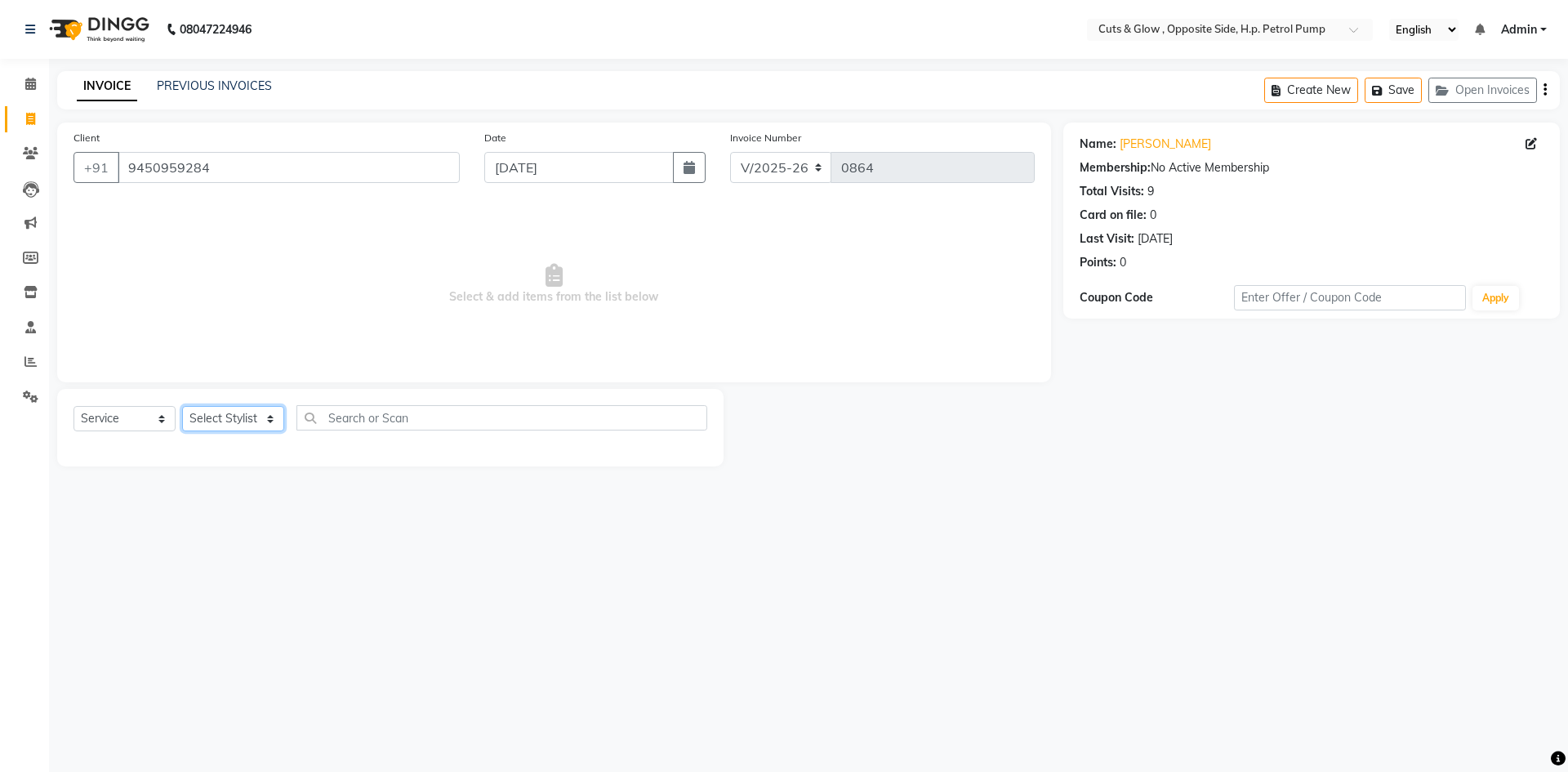
click at [253, 420] on select "Select Stylist [PERSON_NAME] [PERSON_NAME] [PERSON_NAME] [PERSON_NAME] Priyanka…" at bounding box center [233, 418] width 102 height 25
select select "52713"
click at [182, 406] on select "Select Stylist [PERSON_NAME] [PERSON_NAME] [PERSON_NAME] [PERSON_NAME] Priyanka…" at bounding box center [233, 418] width 102 height 25
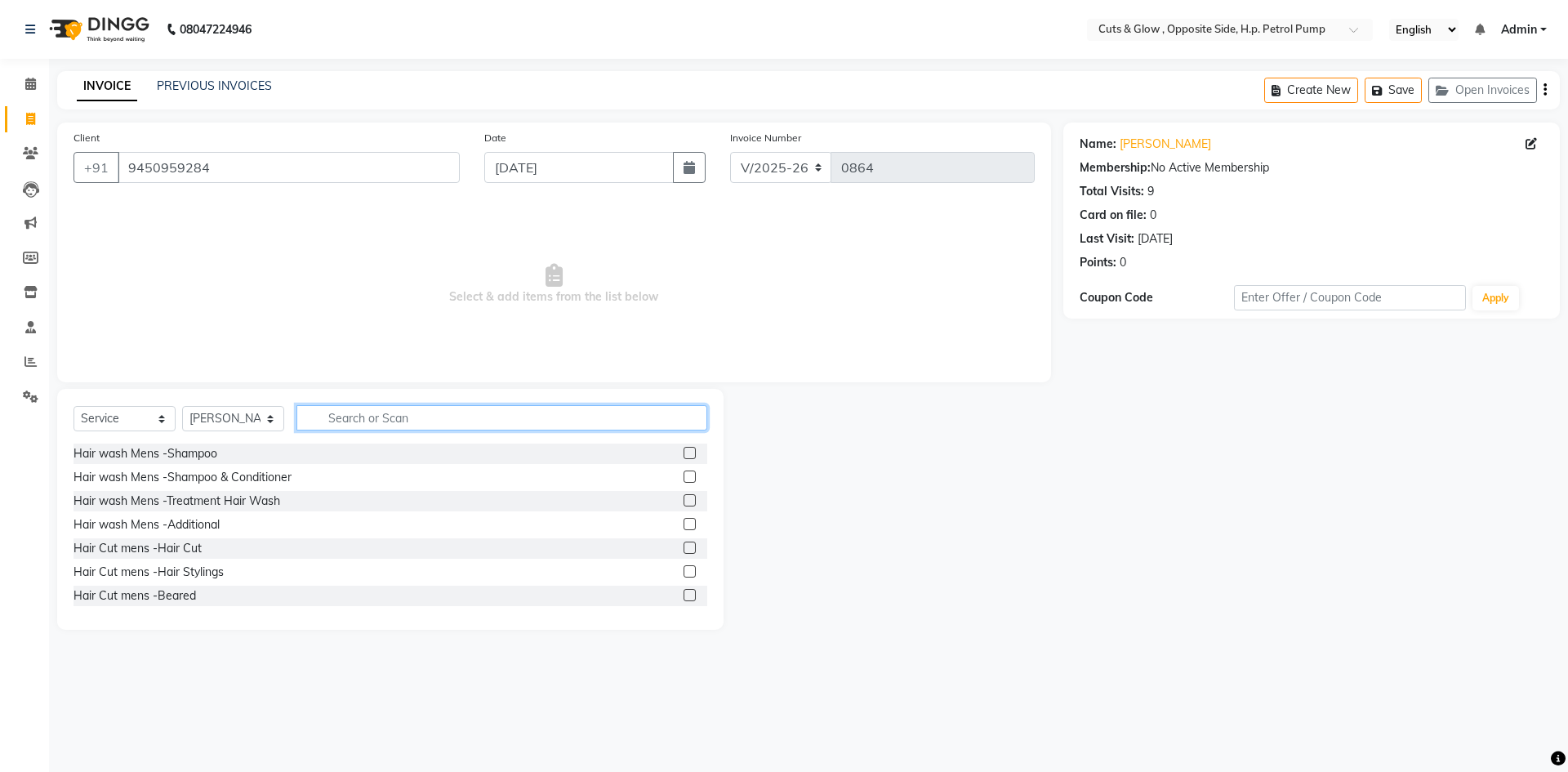
click at [365, 427] on input "text" at bounding box center [502, 417] width 411 height 25
type input "hair cu"
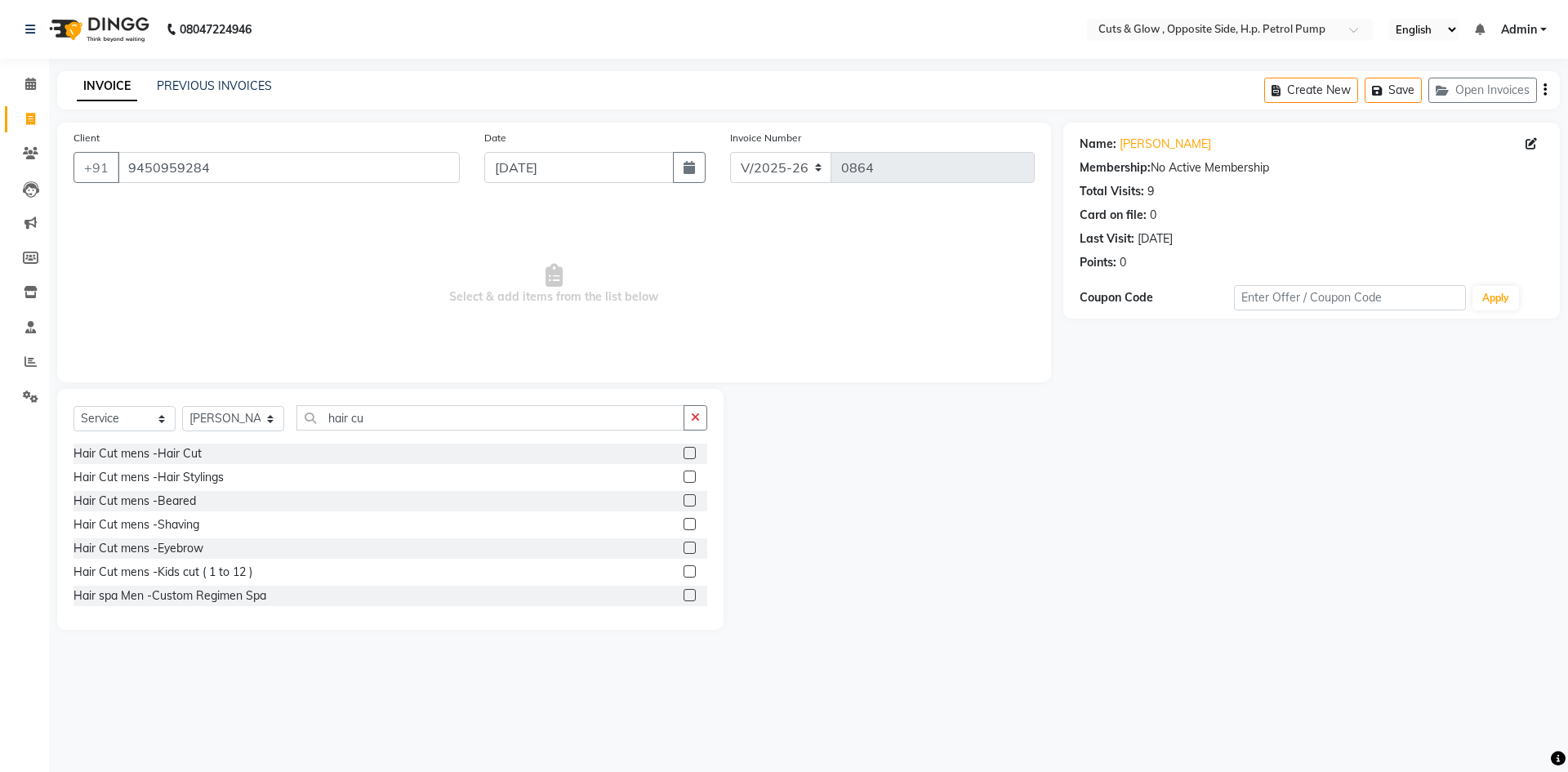
click at [683, 456] on label at bounding box center [689, 452] width 13 height 13
click at [683, 456] on input "checkbox" at bounding box center [688, 453] width 11 height 11
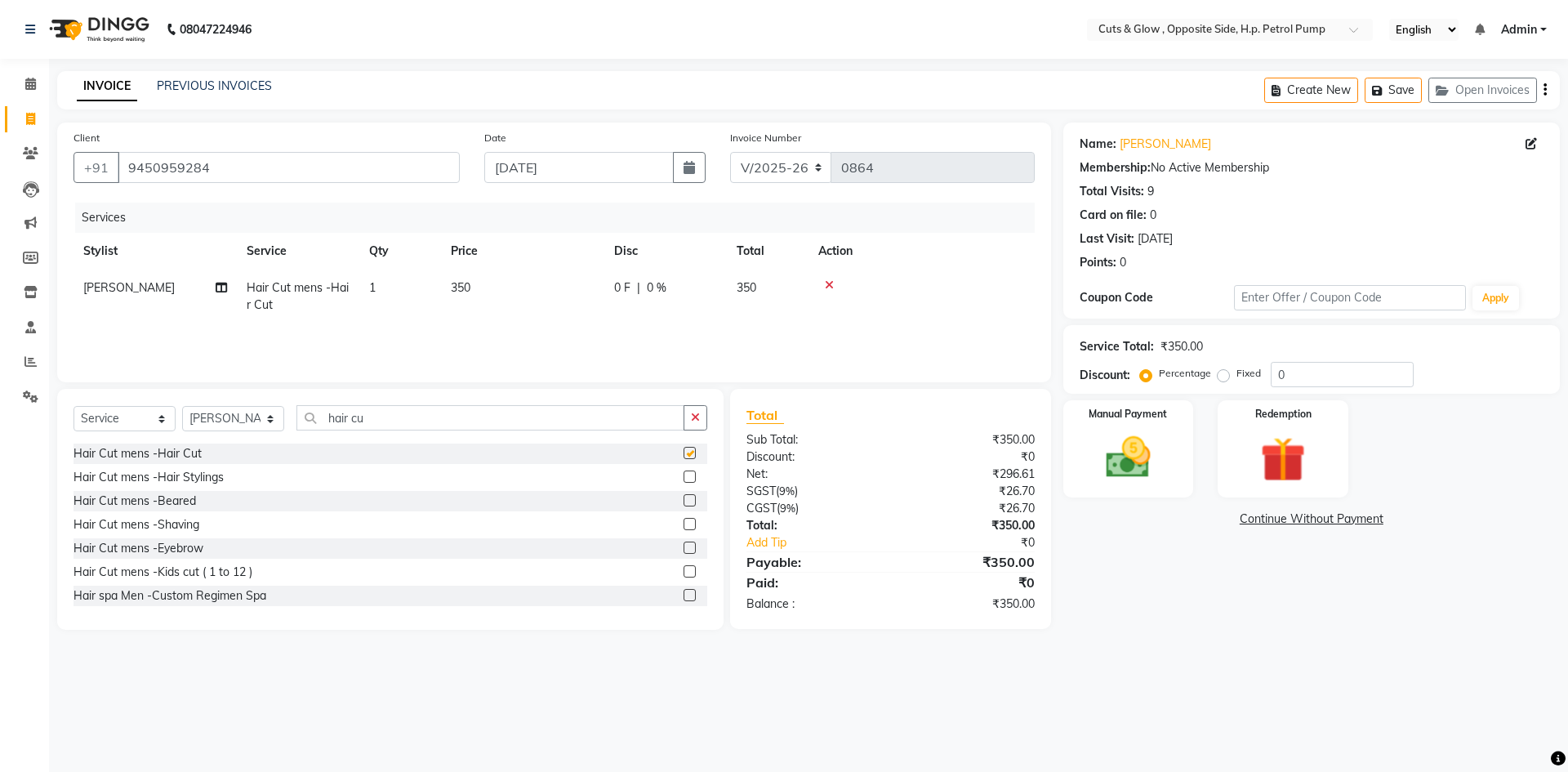
checkbox input "false"
click at [388, 302] on td "1" at bounding box center [401, 296] width 82 height 54
select select "52713"
click at [478, 288] on input "1" at bounding box center [477, 292] width 62 height 25
type input "2"
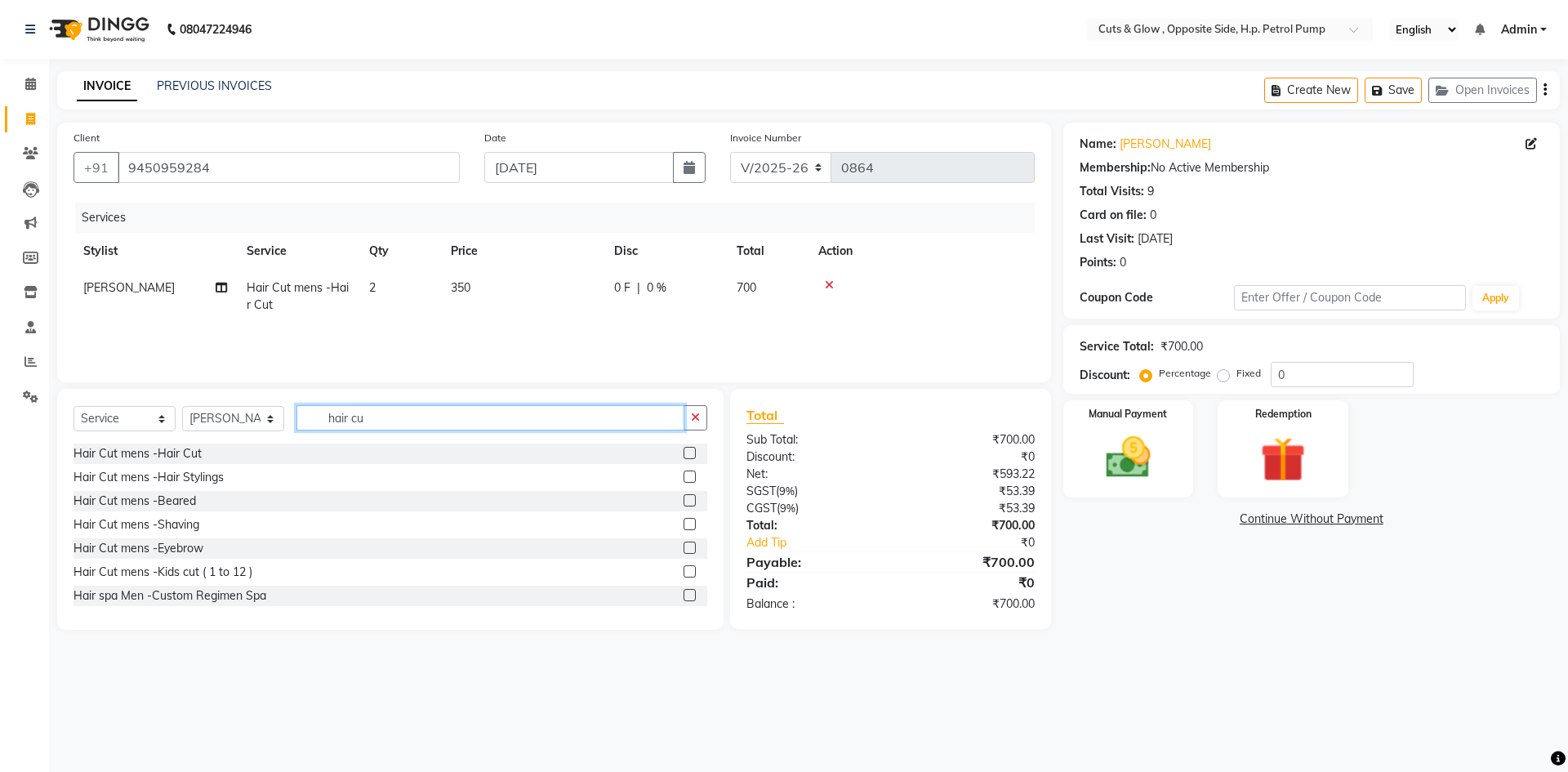
drag, startPoint x: 420, startPoint y: 422, endPoint x: 70, endPoint y: 519, distance: 363.2
click at [70, 519] on div "Select Service Product Membership Package Voucher Prepaid Gift Card Select Styl…" at bounding box center [390, 509] width 667 height 241
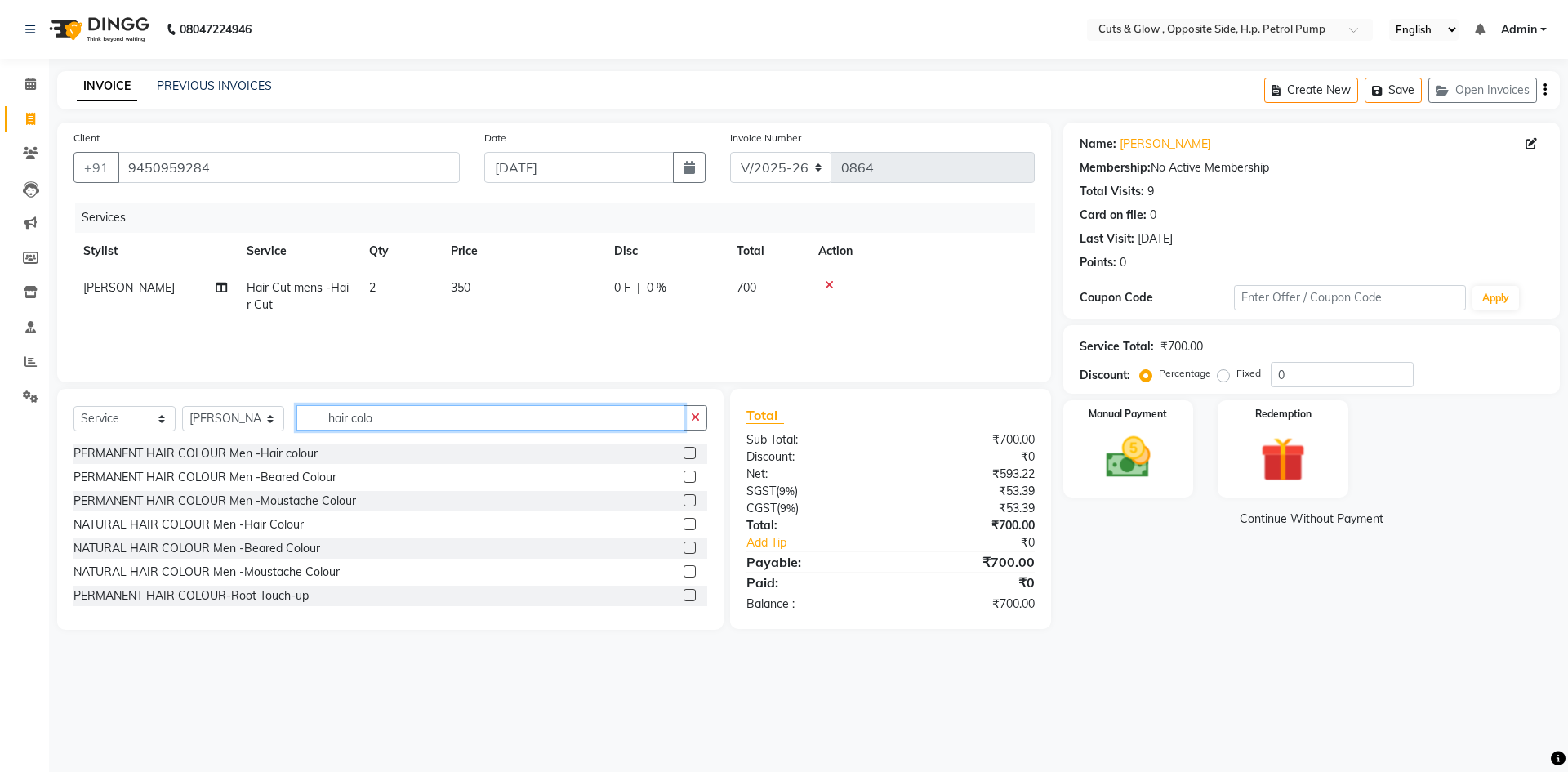
type input "hair colo"
click at [683, 523] on label at bounding box center [689, 524] width 13 height 13
click at [683, 523] on input "checkbox" at bounding box center [688, 524] width 11 height 11
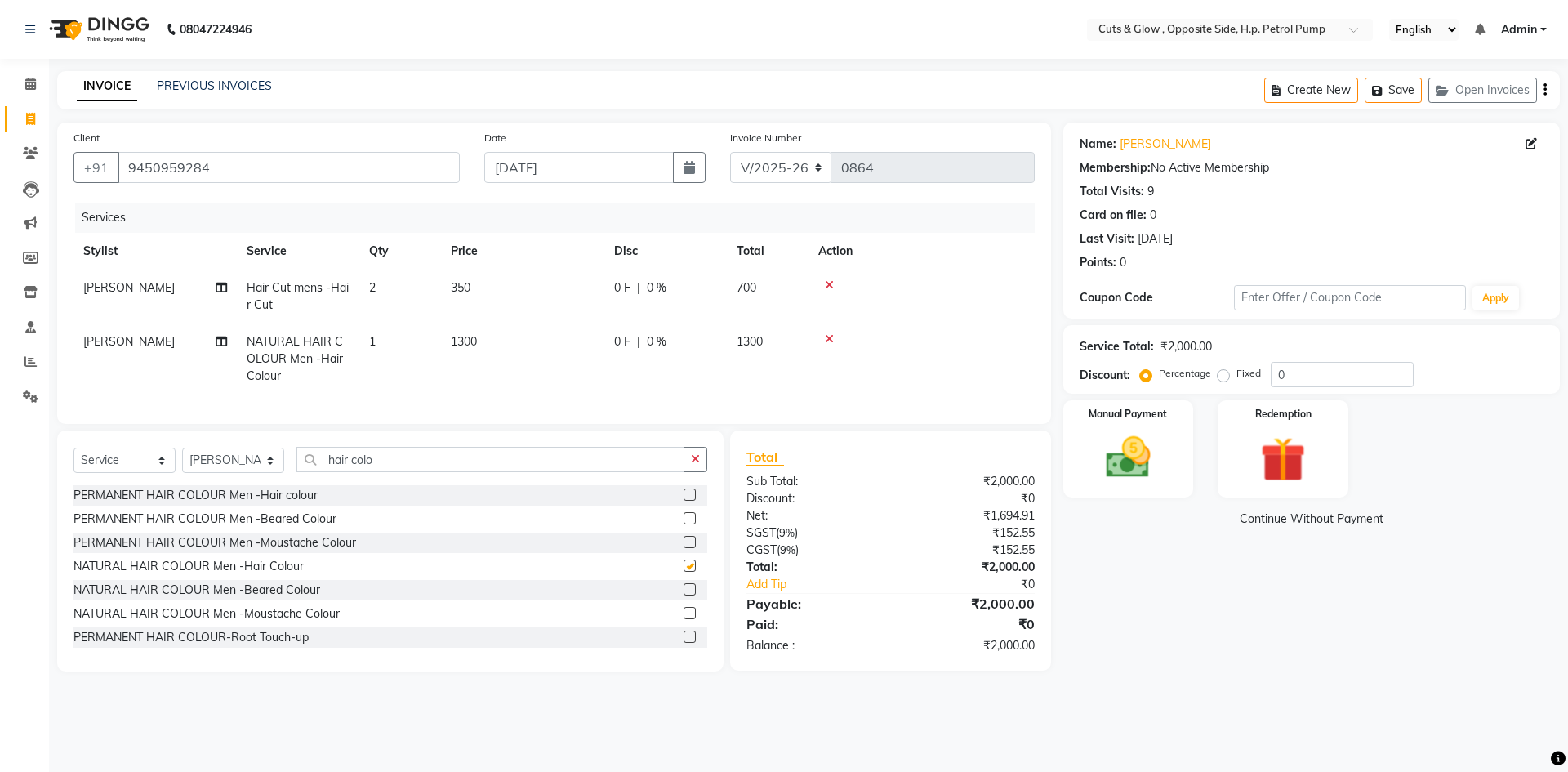
checkbox input "false"
click at [1101, 447] on img at bounding box center [1128, 458] width 76 height 54
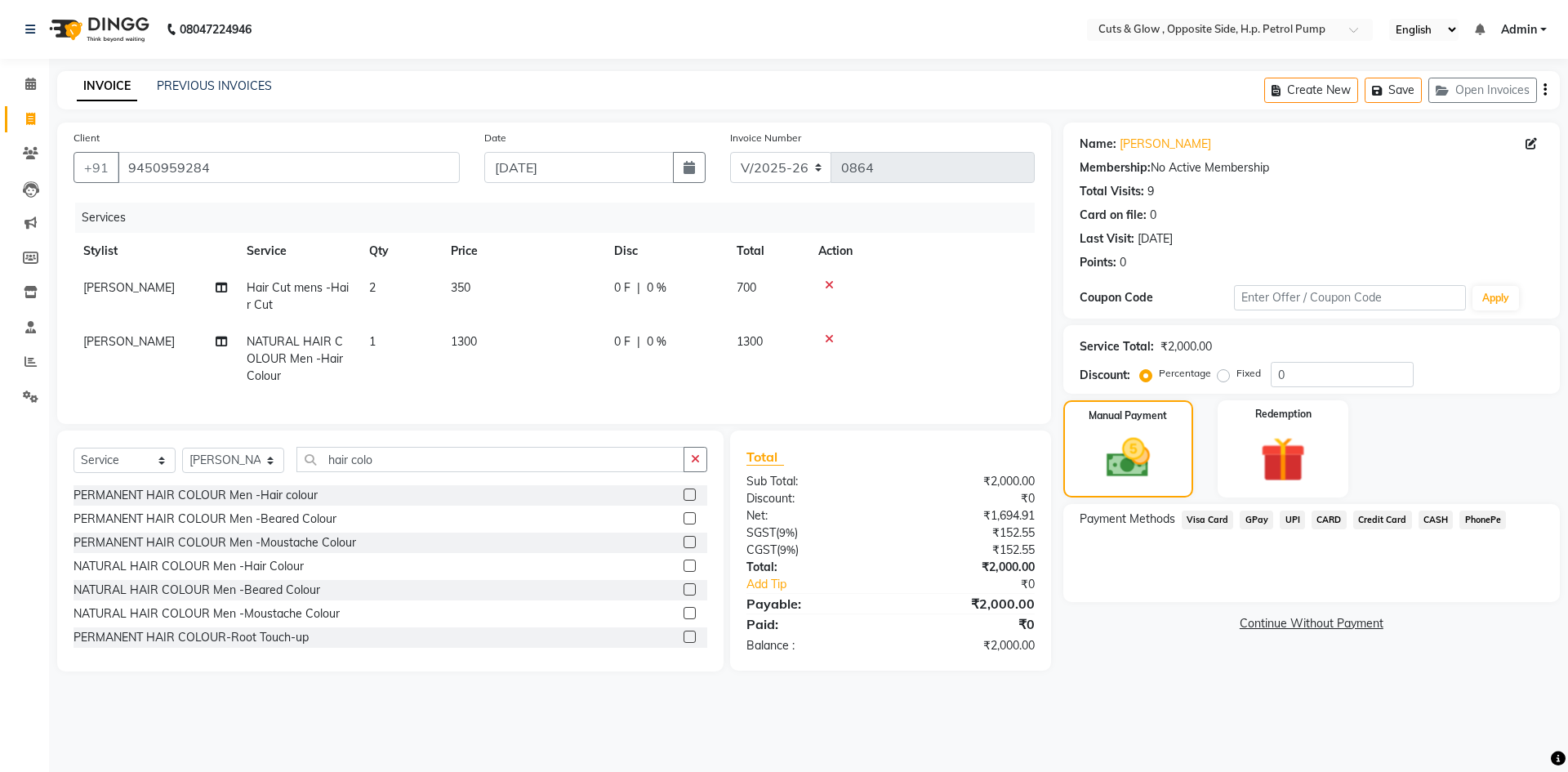
click at [1295, 519] on span "UPI" at bounding box center [1292, 519] width 25 height 18
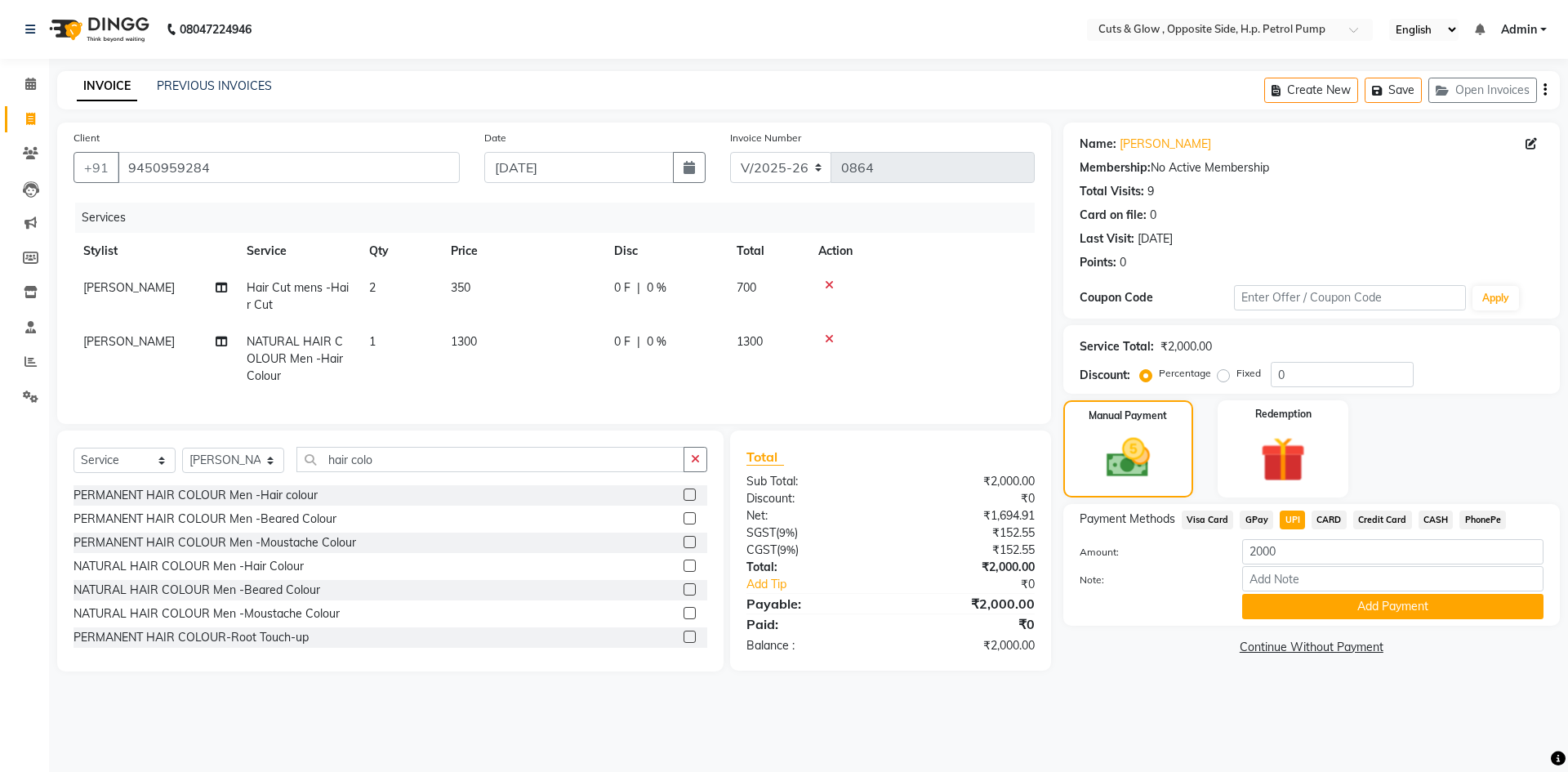
click at [1285, 614] on button "Add Payment" at bounding box center [1392, 606] width 301 height 25
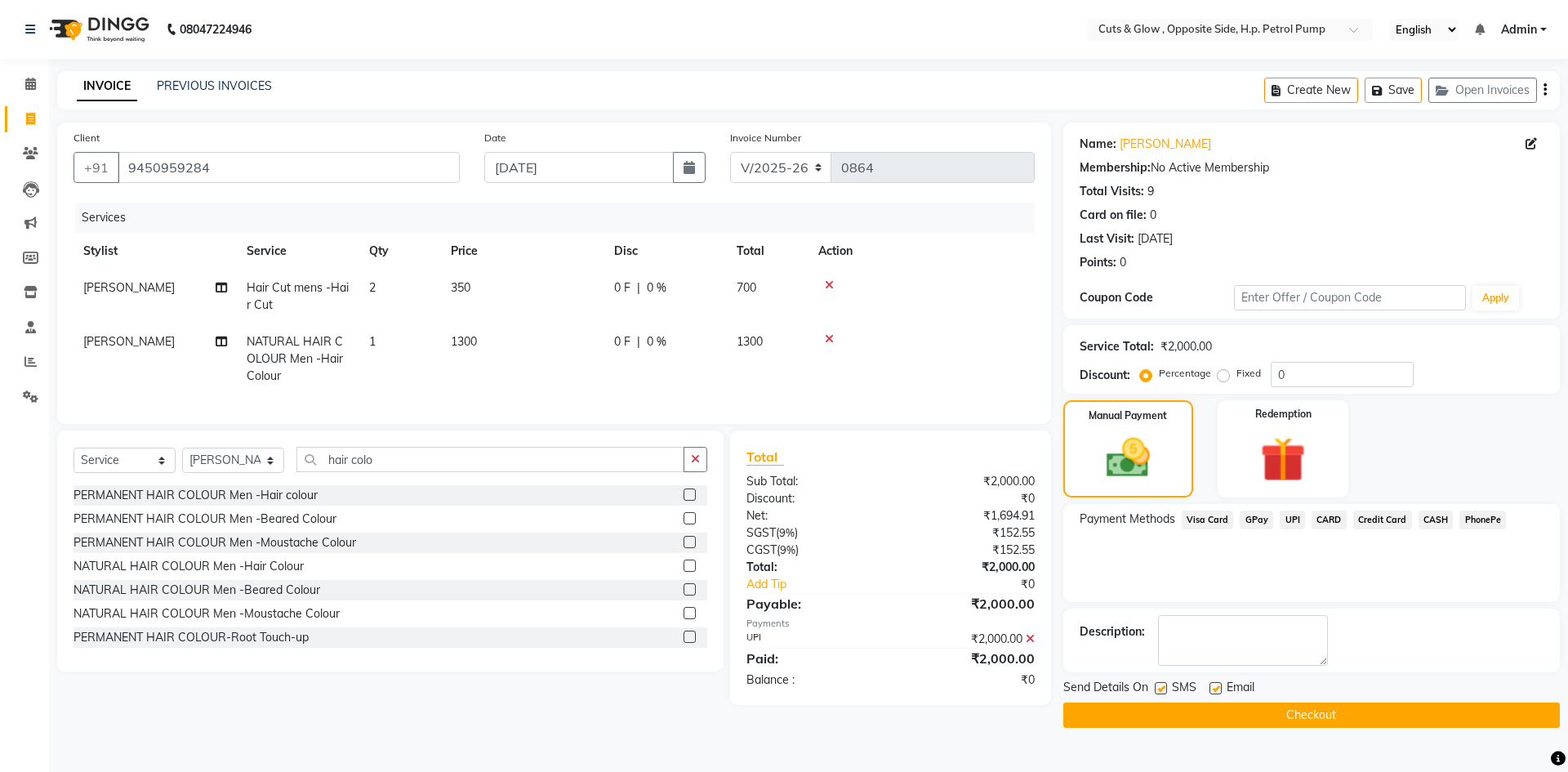
click at [1268, 712] on button "Checkout" at bounding box center [1312, 715] width 497 height 25
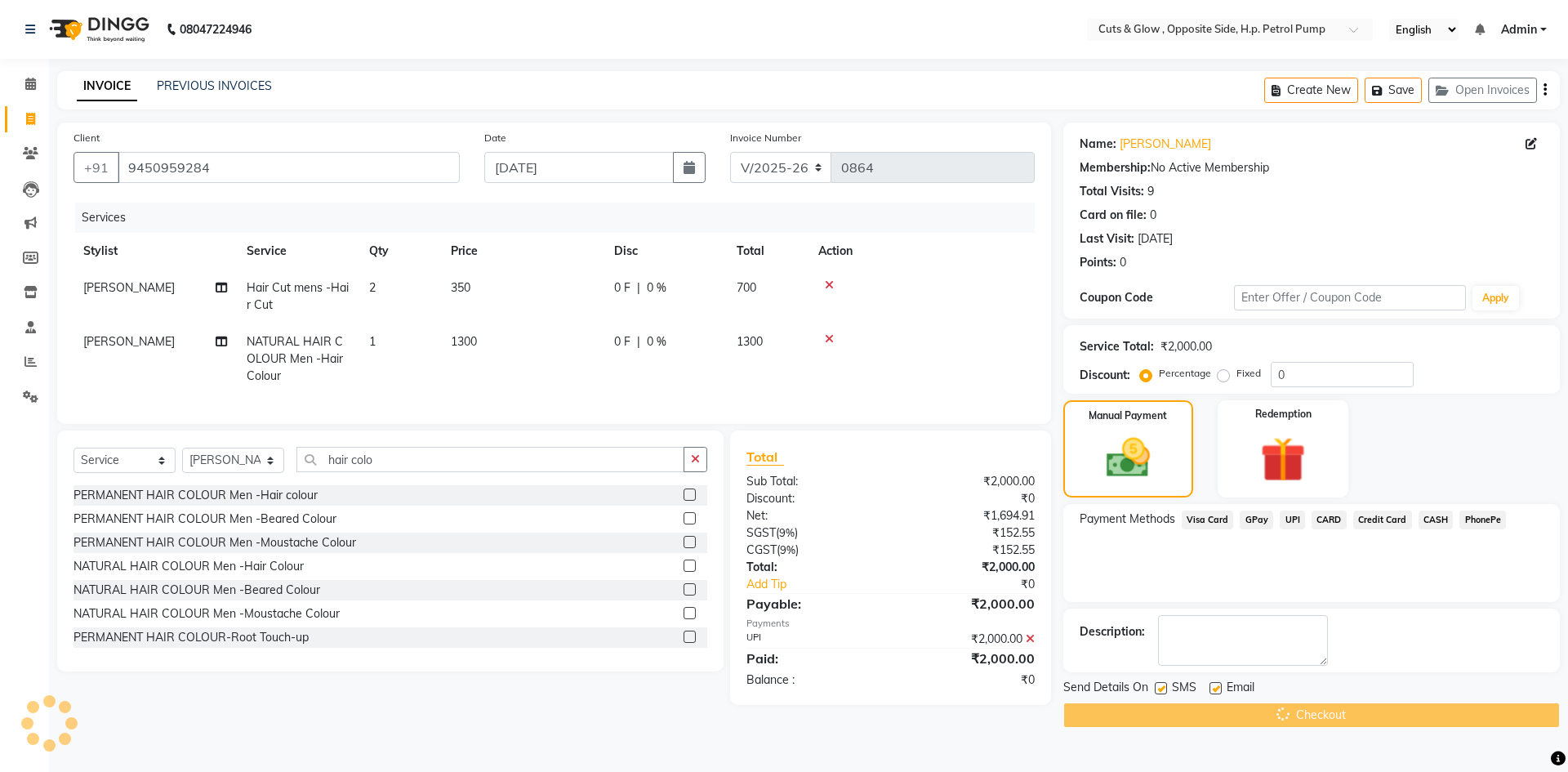
drag, startPoint x: 1073, startPoint y: 810, endPoint x: 375, endPoint y: 810, distance: 698.0
